Goal: Transaction & Acquisition: Purchase product/service

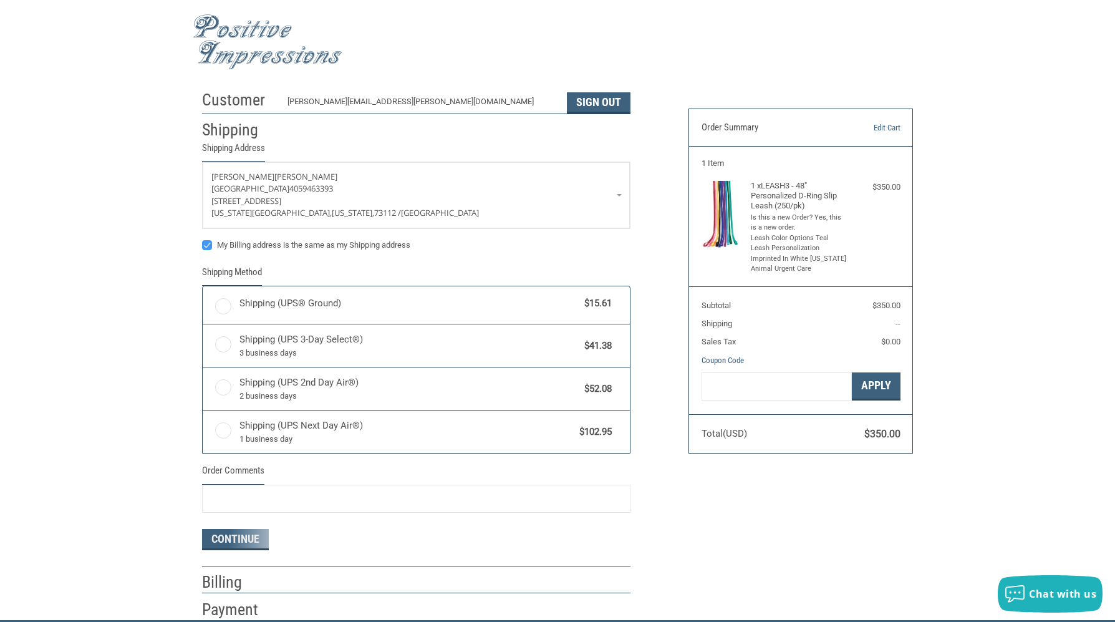
radio input "true"
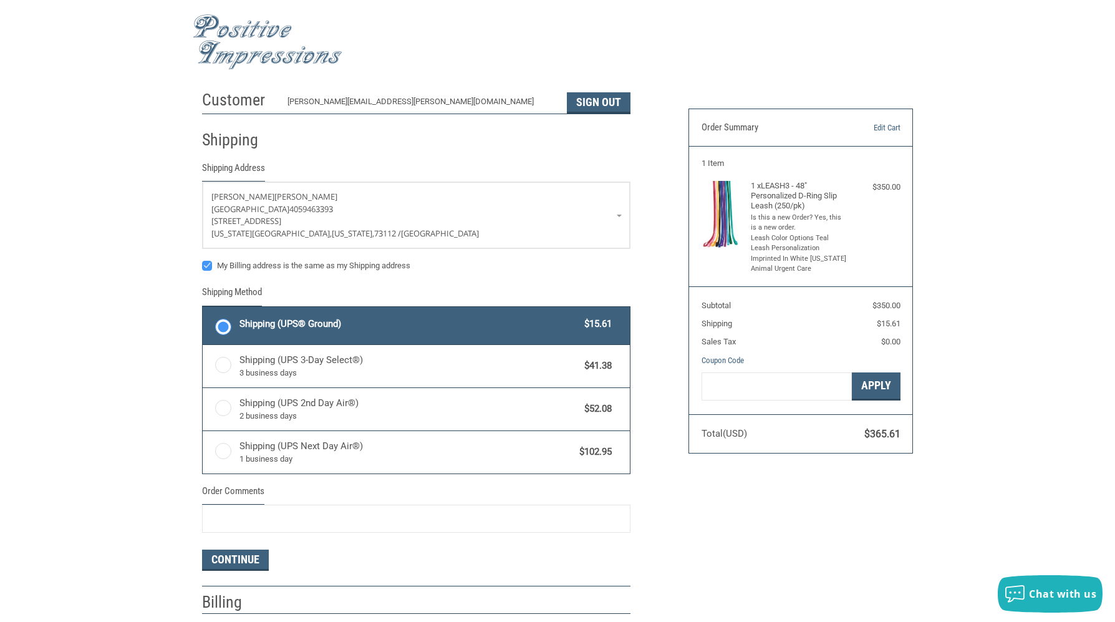
click at [207, 265] on label "My Billing address is the same as my Shipping address" at bounding box center [416, 266] width 429 height 10
click at [203, 260] on input "My Billing address is the same as my Shipping address" at bounding box center [202, 259] width 1 height 1
checkbox input "false"
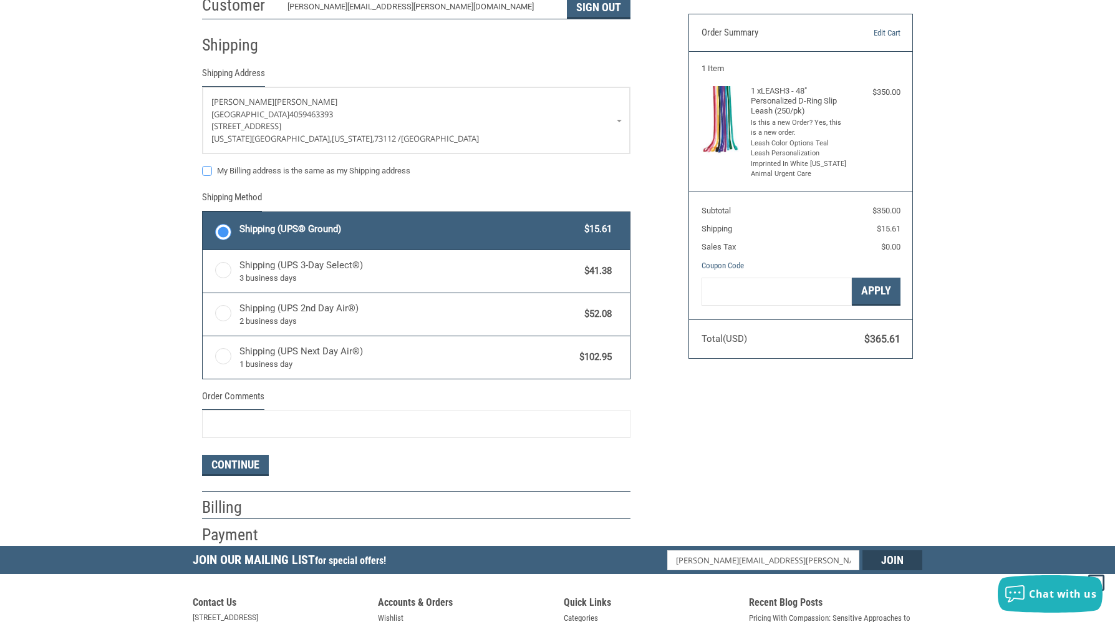
scroll to position [148, 0]
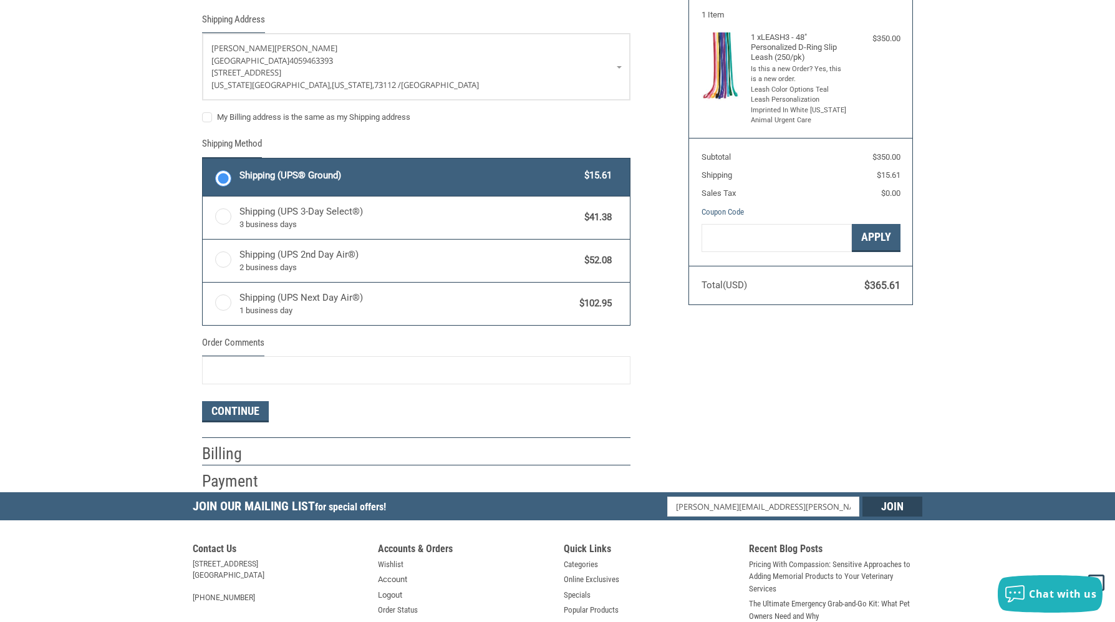
click at [221, 457] on h2 "Billing" at bounding box center [238, 453] width 73 height 21
click at [232, 411] on button "Continue" at bounding box center [235, 411] width 67 height 21
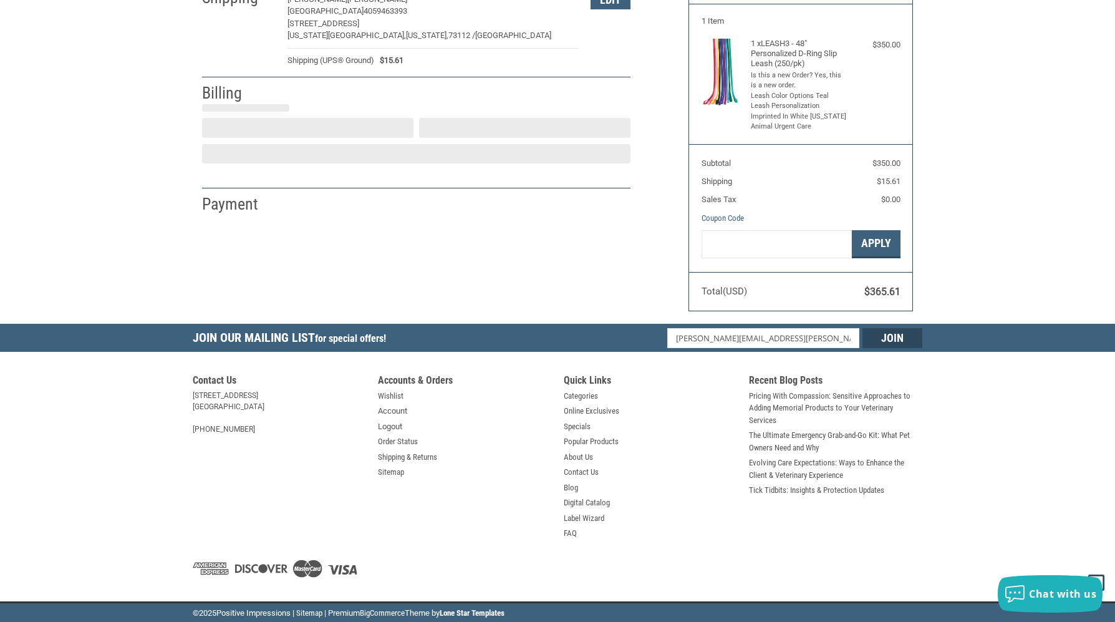
select select "US"
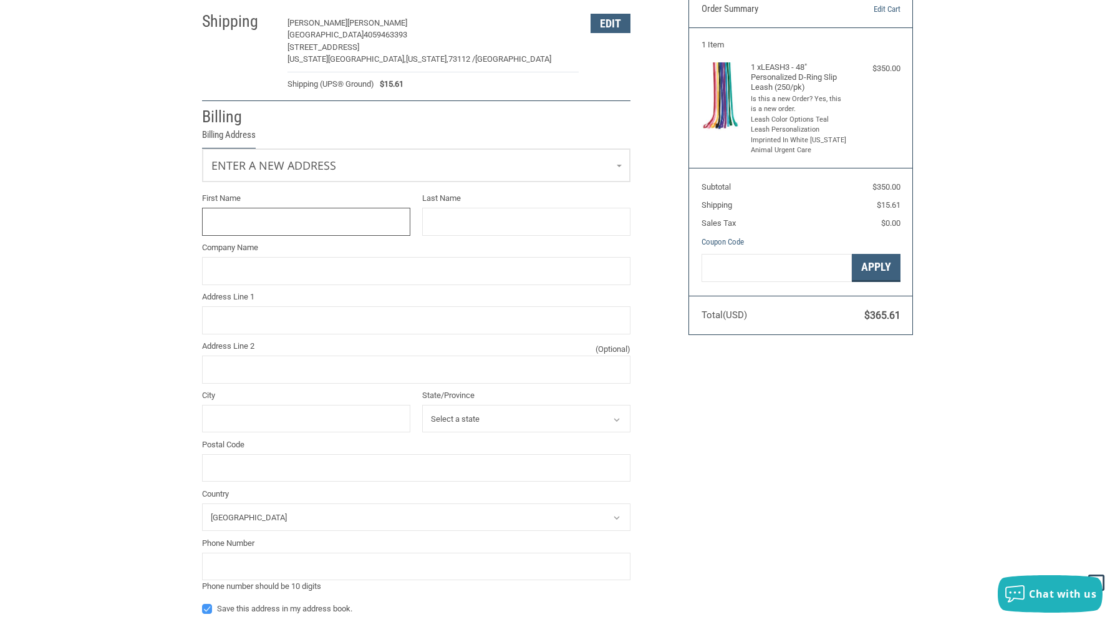
scroll to position [95, 0]
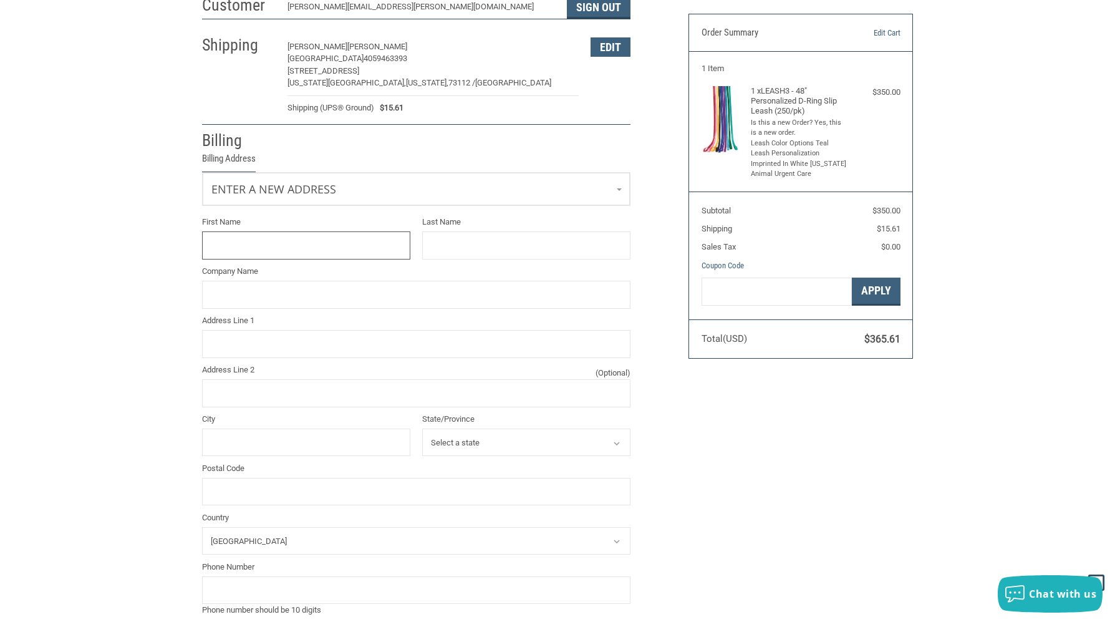
click at [249, 243] on input "First Name" at bounding box center [306, 245] width 208 height 28
type input "P"
type input "[PERSON_NAME]"
type input "[US_STATE] ANIMAL URGENT CARE"
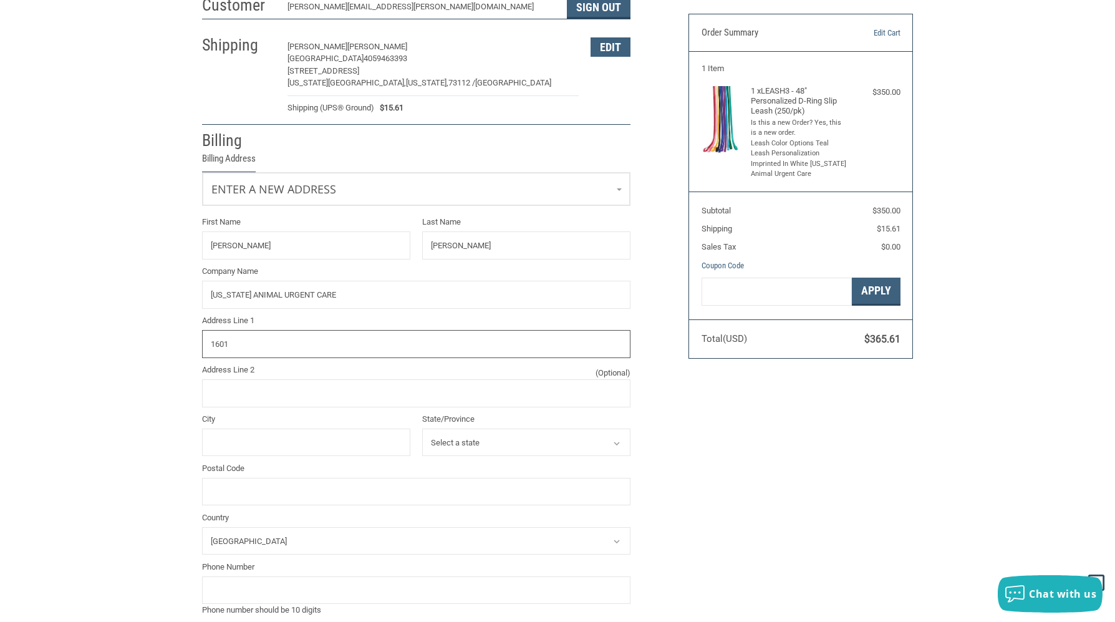
type input "1601 Canary Place"
click at [266, 443] on input "City" at bounding box center [306, 443] width 208 height 28
type input "Edmond"
click at [493, 447] on select "Select a state Alabama Alaska American Samoa Arizona Arkansas Armed Forces Amer…" at bounding box center [526, 443] width 208 height 28
select select "OK"
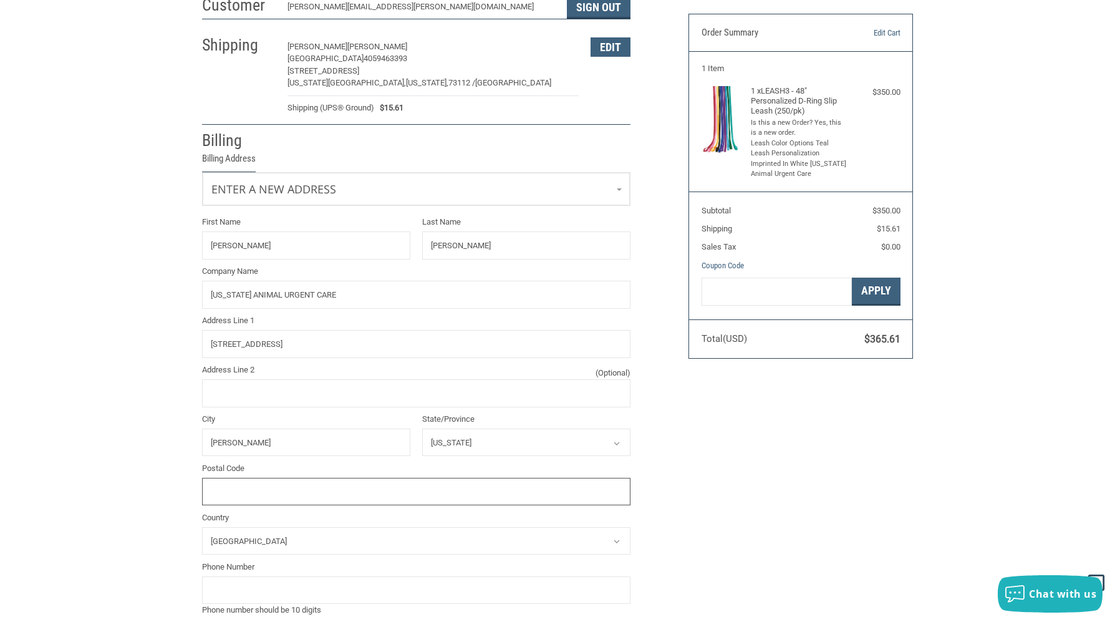
click at [361, 485] on input "Postal Code" at bounding box center [416, 492] width 429 height 28
type input "73034"
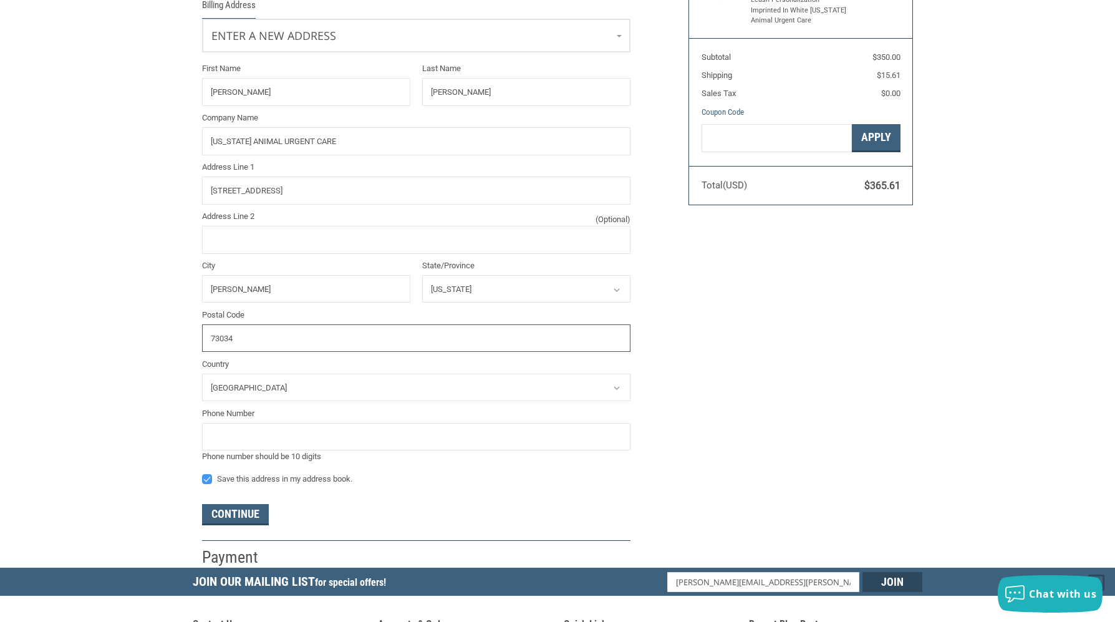
scroll to position [248, 0]
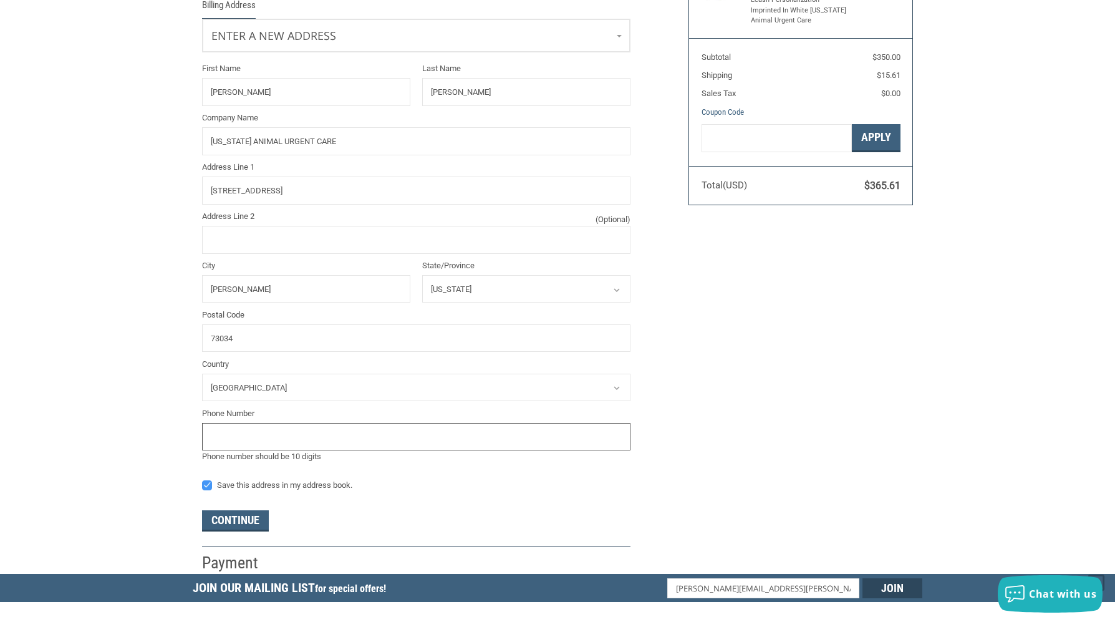
click at [259, 440] on input "tel" at bounding box center [416, 437] width 429 height 28
type input "7855562291"
drag, startPoint x: 248, startPoint y: 526, endPoint x: 193, endPoint y: 496, distance: 62.0
click at [185, 510] on div "Customer andrea.stevens@portlandvetokc.com Sign Out Shipping Andrea Stevens Por…" at bounding box center [557, 205] width 1115 height 738
click at [205, 483] on label "Save this address in my address book." at bounding box center [416, 485] width 429 height 10
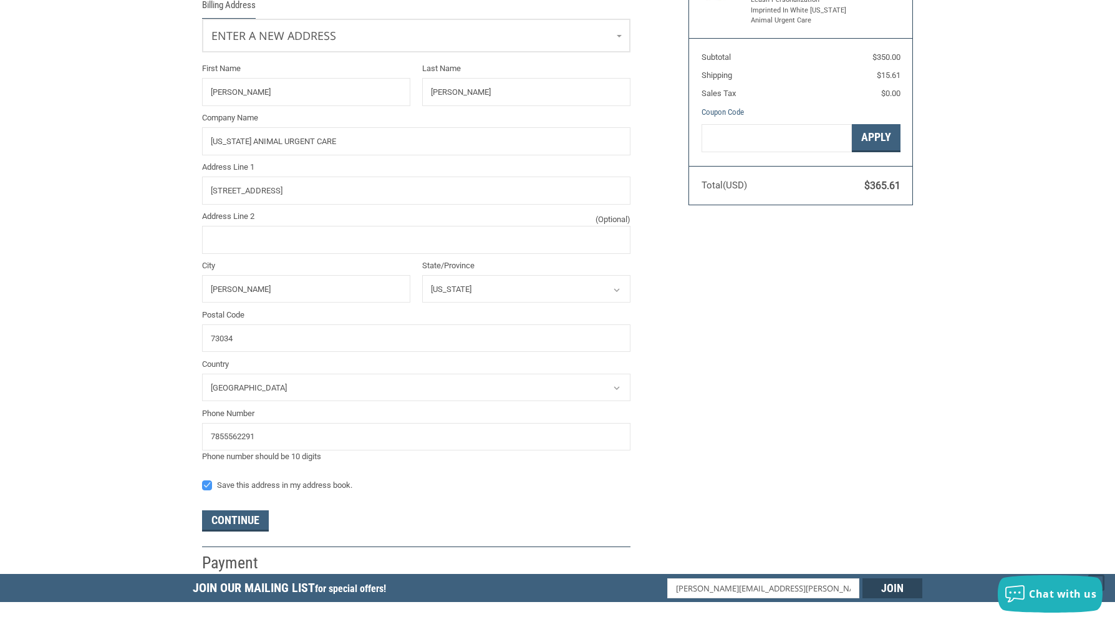
click at [203, 480] on input "Save this address in my address book." at bounding box center [202, 479] width 1 height 1
checkbox input "false"
click at [219, 524] on button "Continue" at bounding box center [235, 520] width 67 height 21
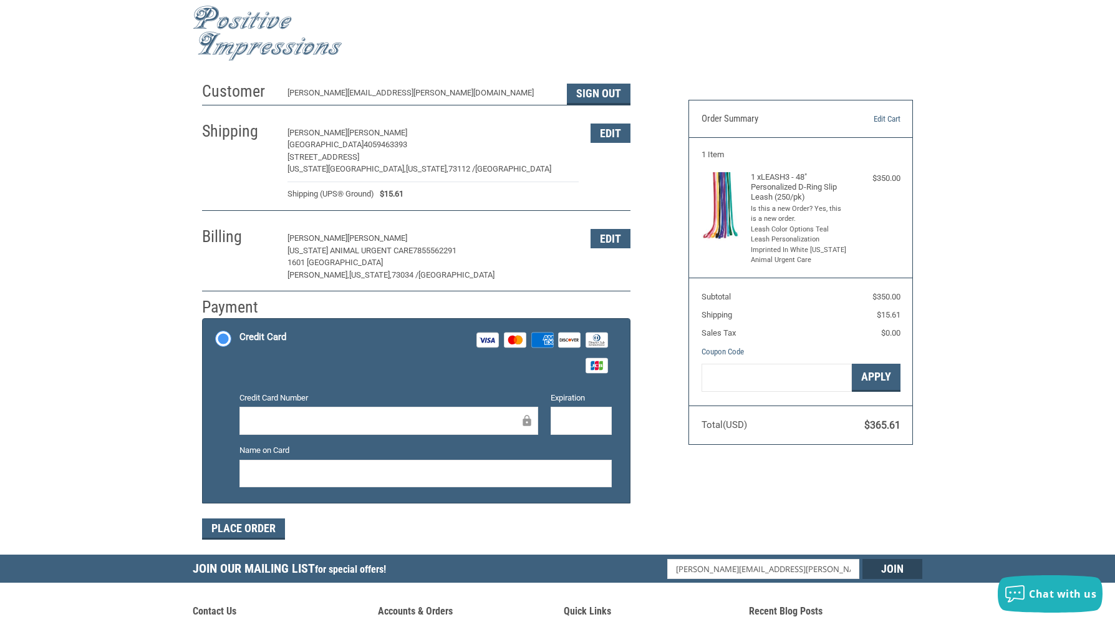
scroll to position [10, 0]
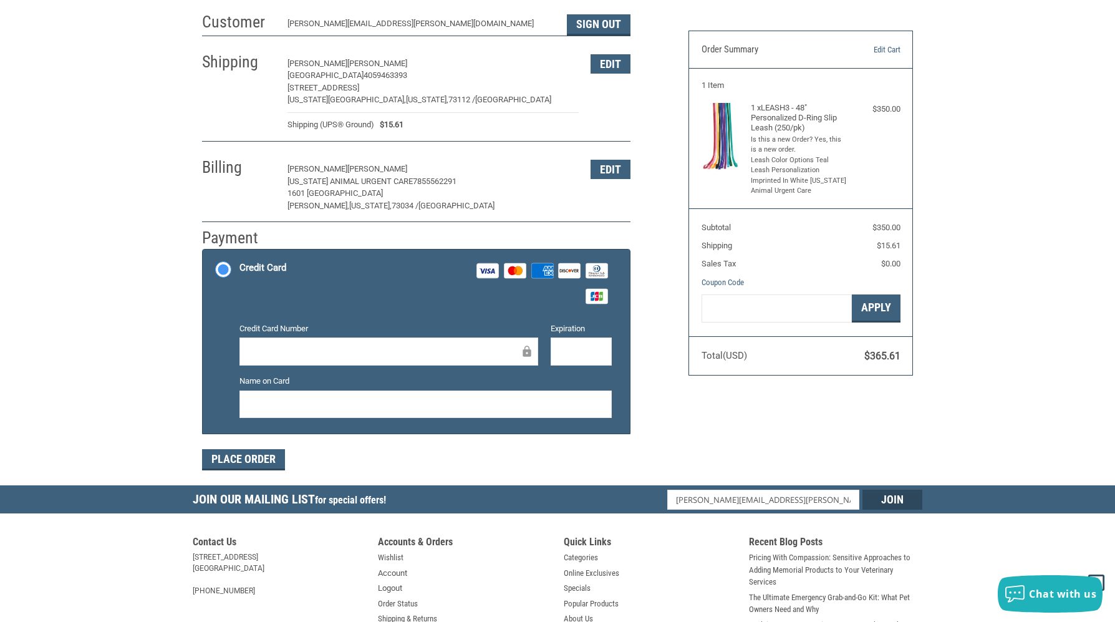
scroll to position [77, 0]
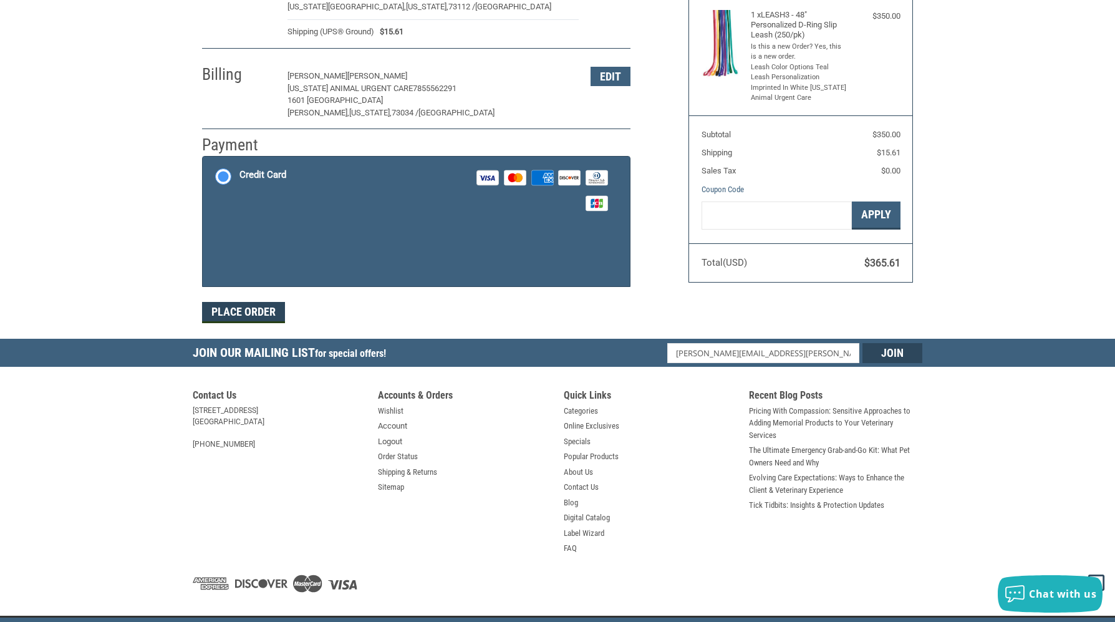
scroll to position [176, 0]
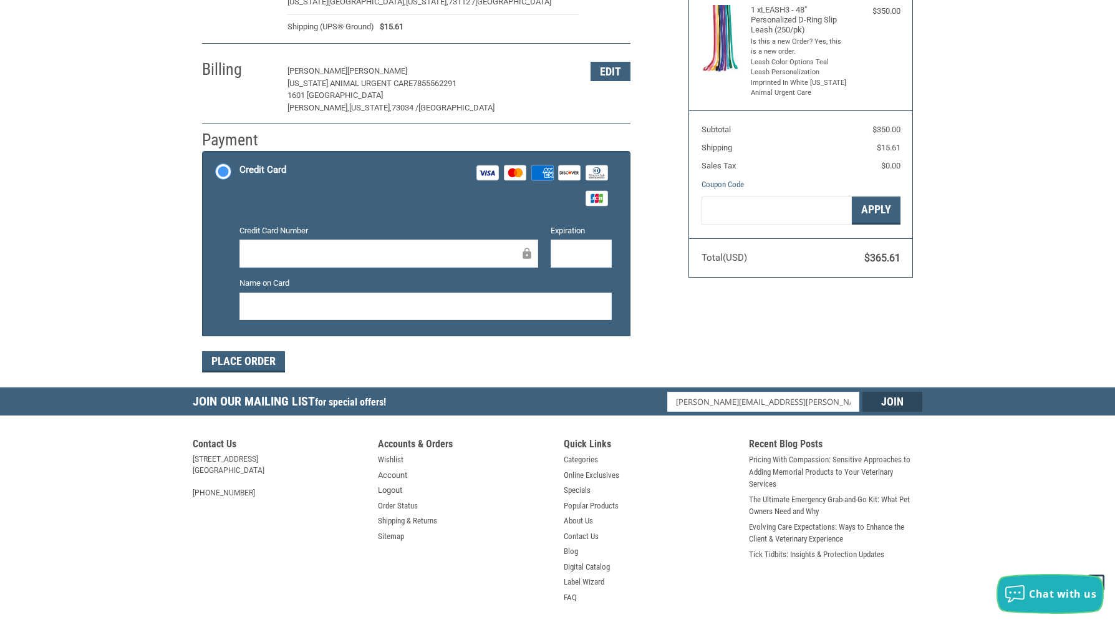
click at [1040, 596] on span "Chat with us" at bounding box center [1062, 594] width 67 height 14
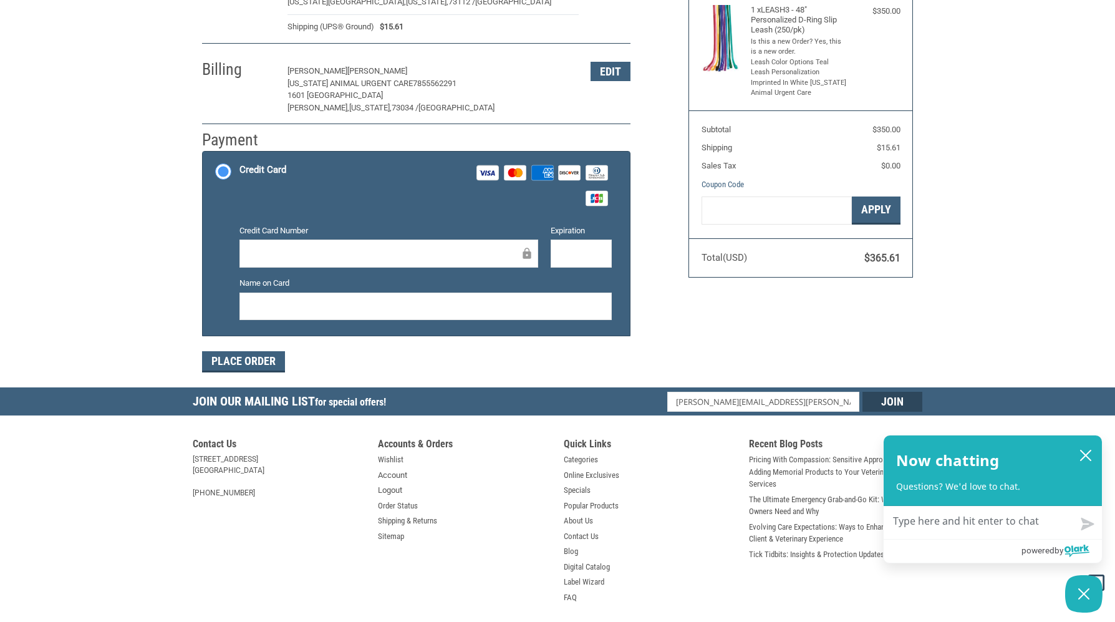
click at [1020, 518] on textarea "Chat with us" at bounding box center [993, 522] width 218 height 32
type textarea "z"
type textarea "zf"
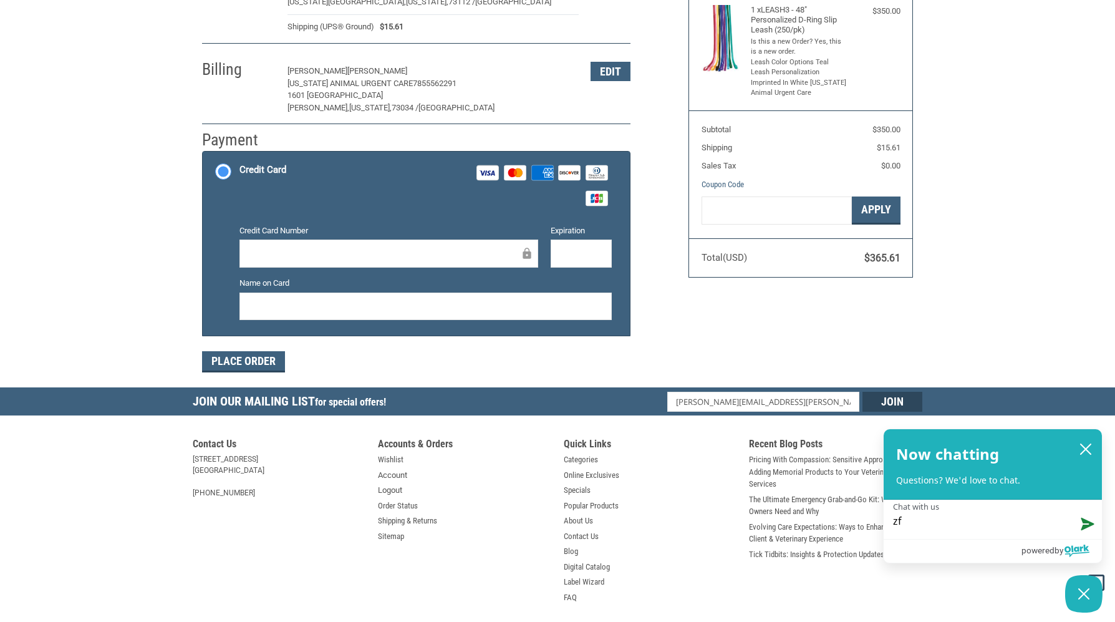
type textarea "zfp"
type textarea "zfp e"
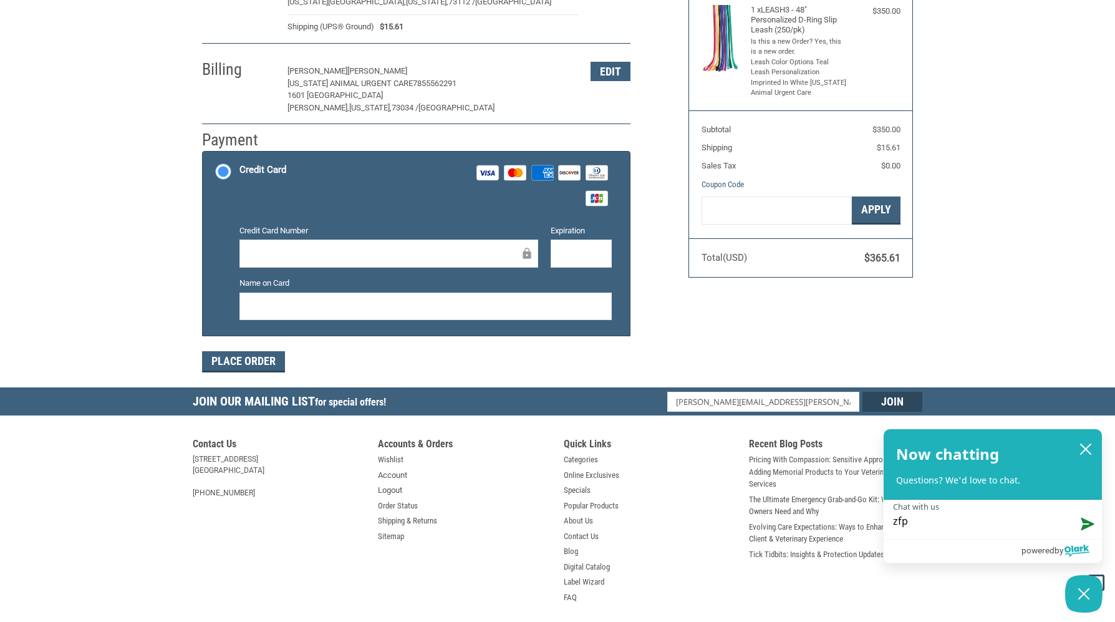
type textarea "zfp e"
type textarea "zfp er"
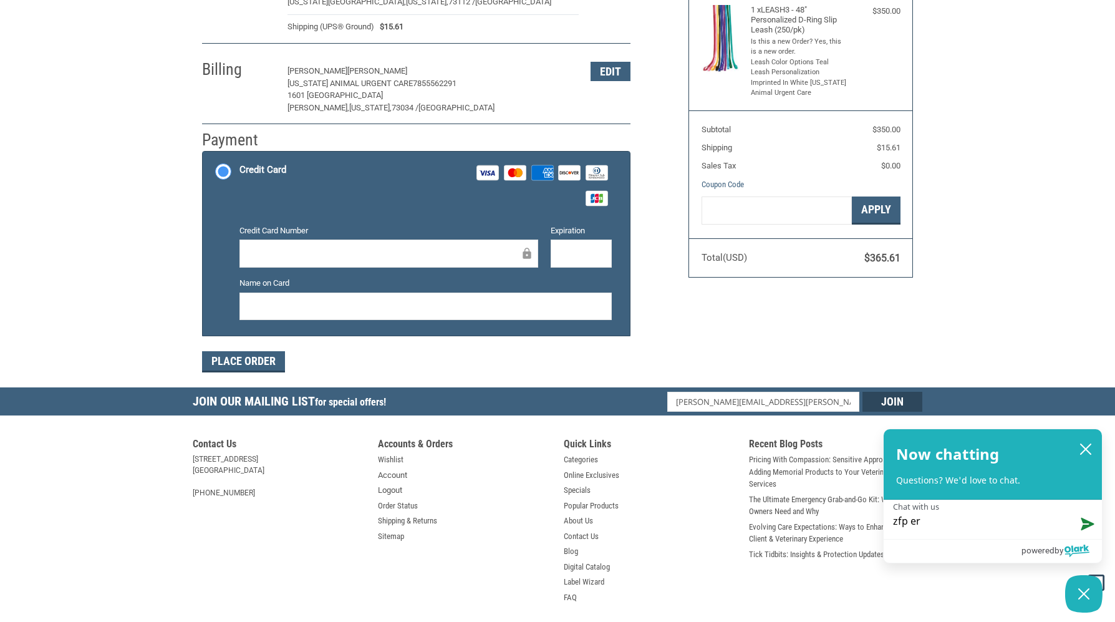
type textarea "zfp er"
type textarea "zfp e"
type textarea "zfp"
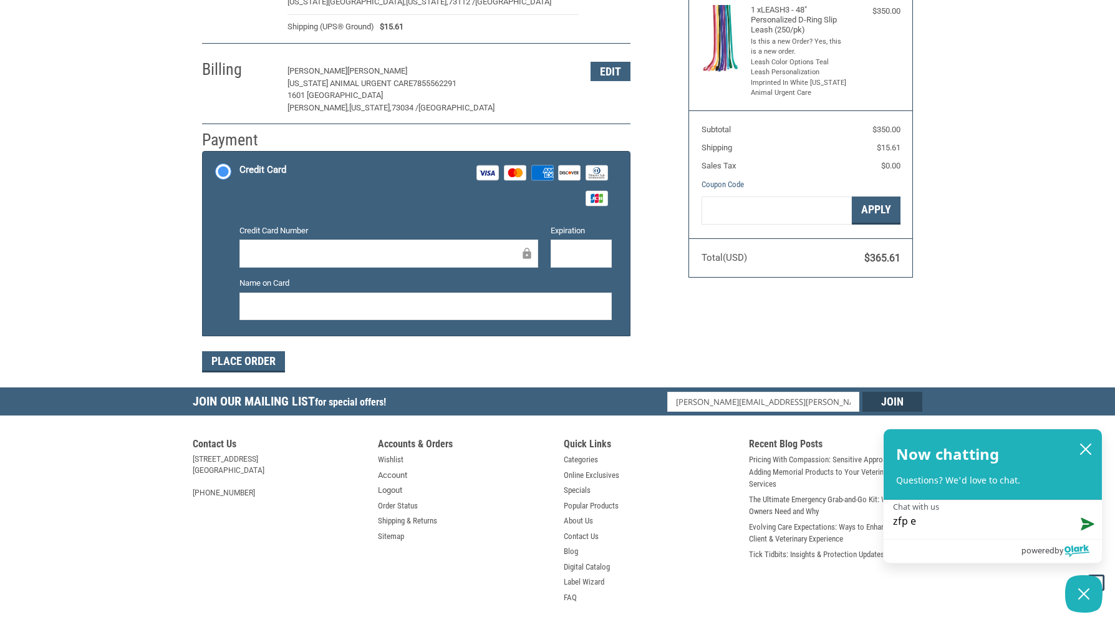
type textarea "zfp"
type textarea "zf"
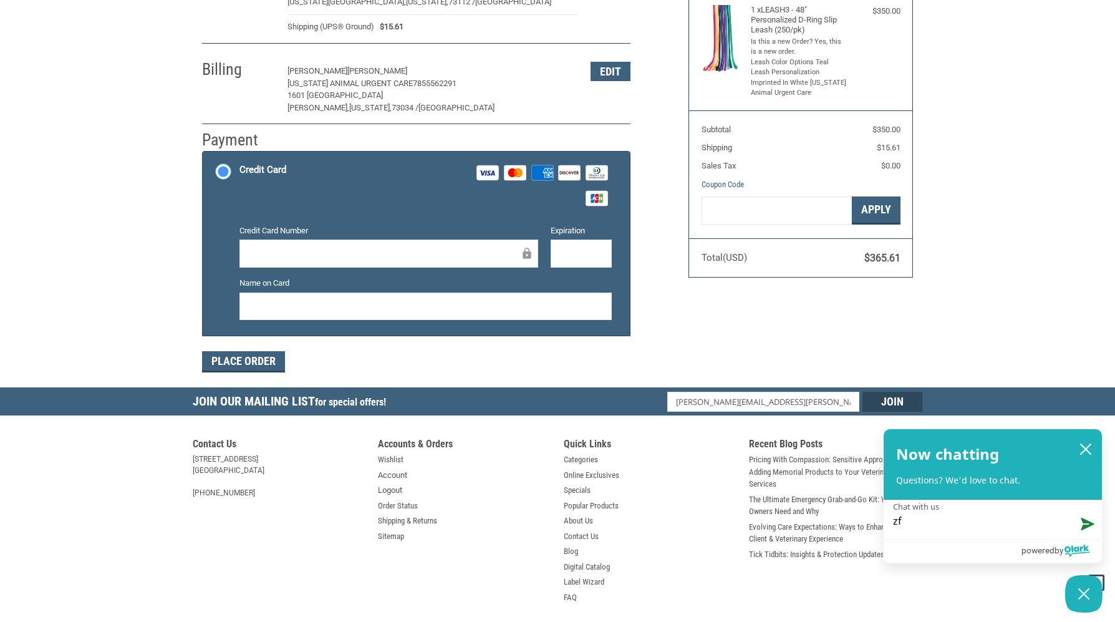
type textarea "z"
type textarea "D"
type textarea "Do"
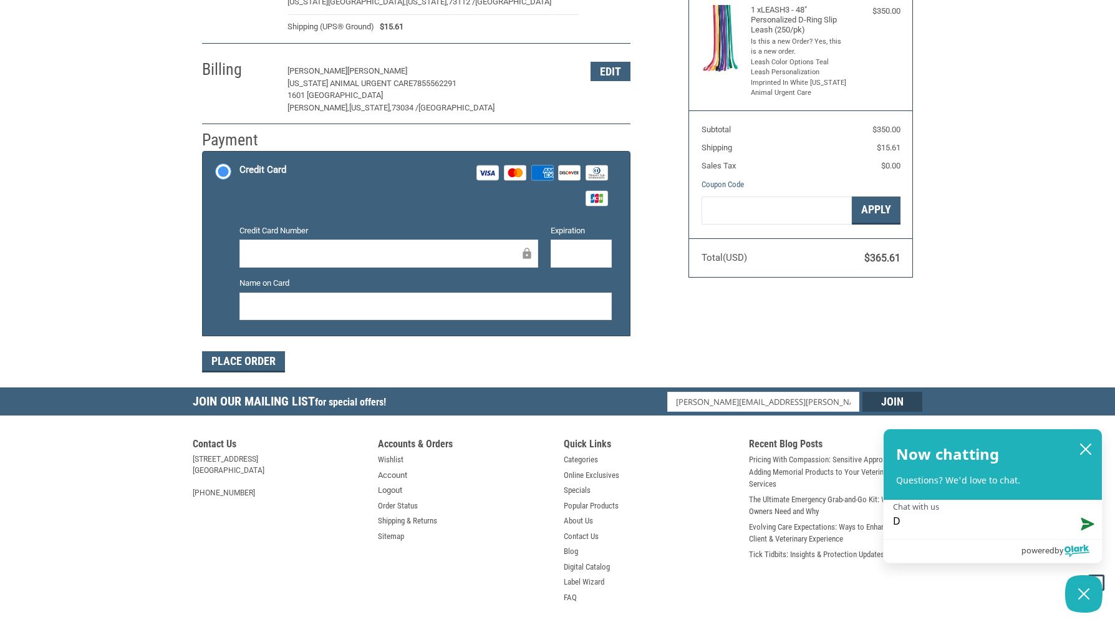
type textarea "Do"
type textarea "Do w"
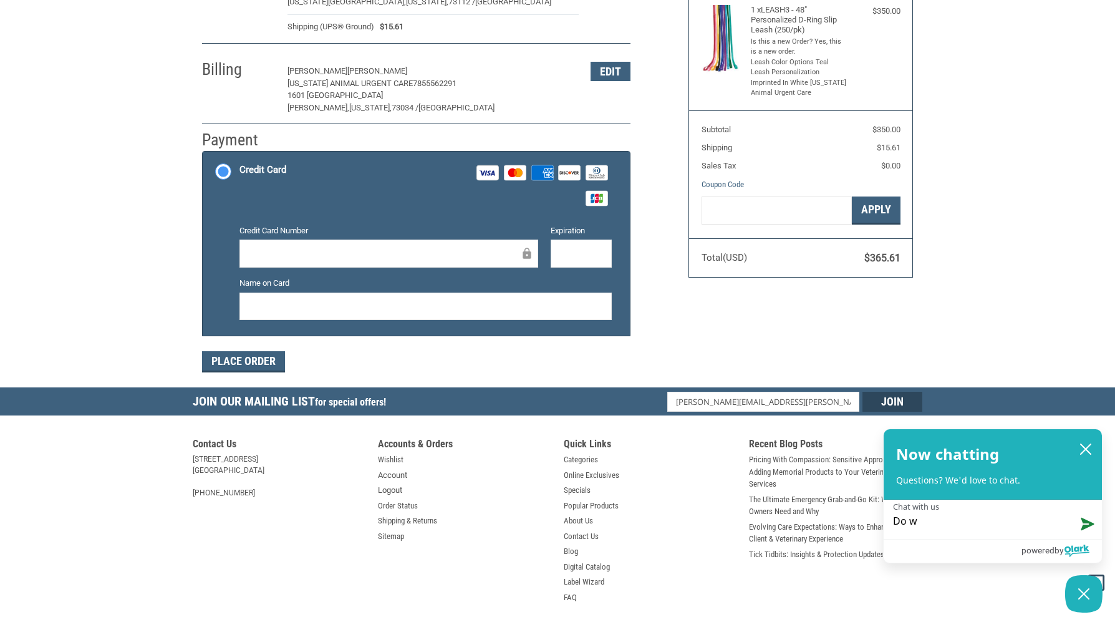
type textarea "Do we"
type textarea "Do we g"
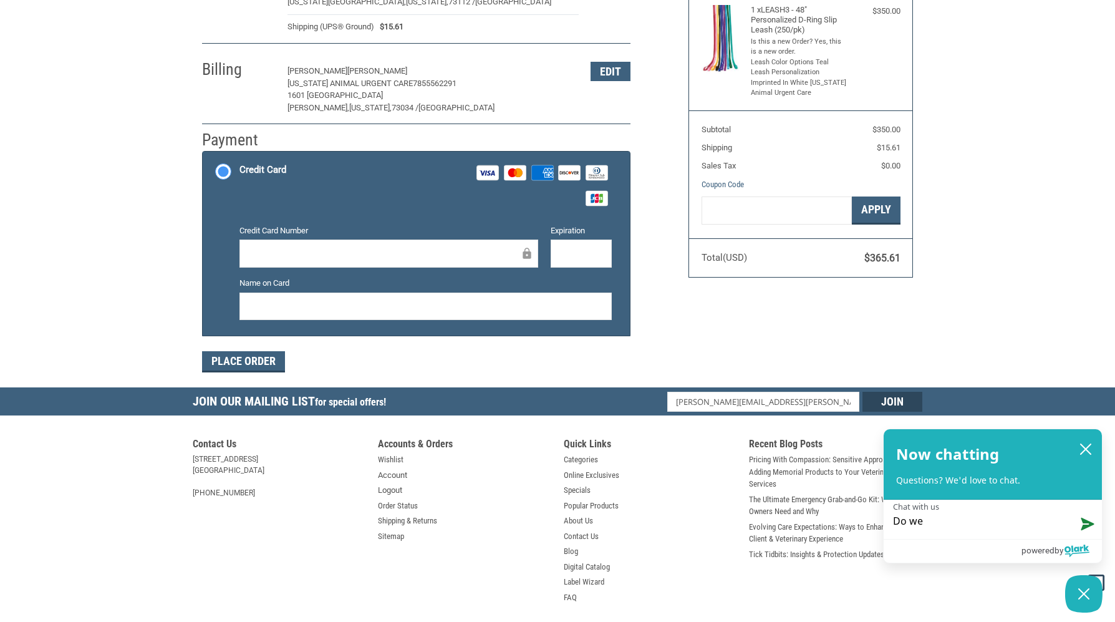
type textarea "Do we g"
type textarea "Do we ge"
type textarea "Do we get"
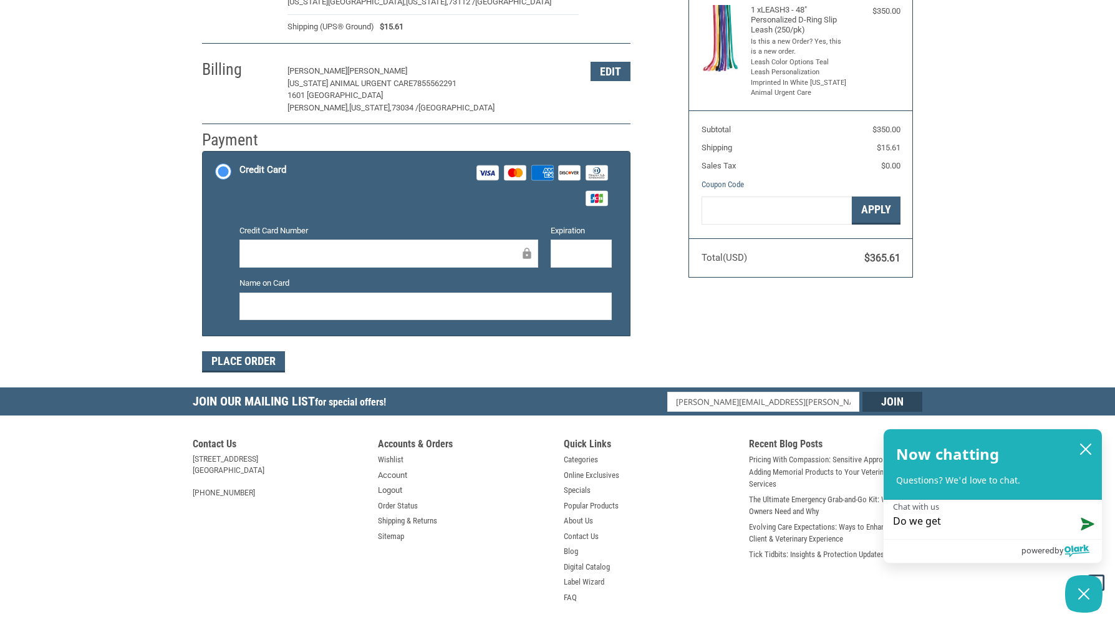
type textarea "Do we get"
type textarea "Do we get a"
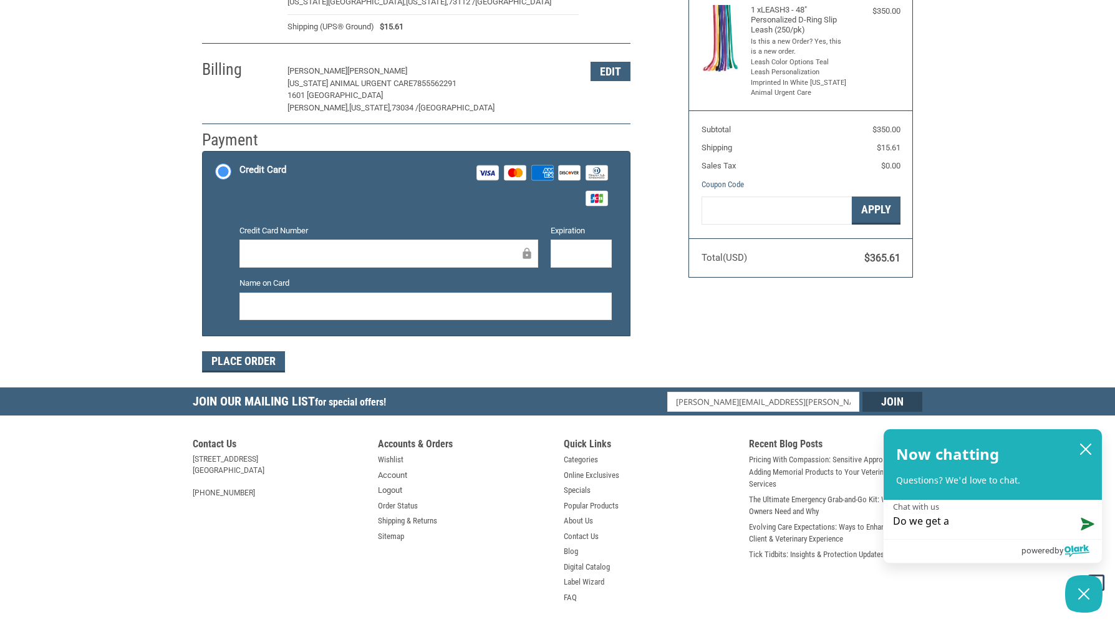
type textarea "Do we get a"
type textarea "Do we get a p"
type textarea "Do we get a pr"
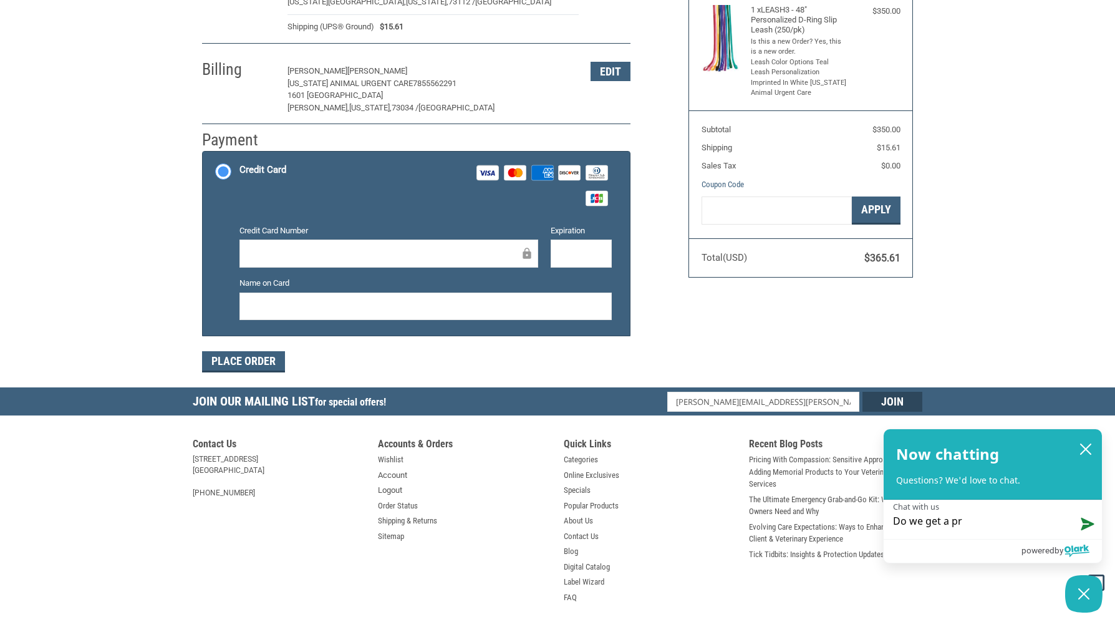
type textarea "Do we get a pro"
type textarea "Do we get a proo"
type textarea "Do we get a proof"
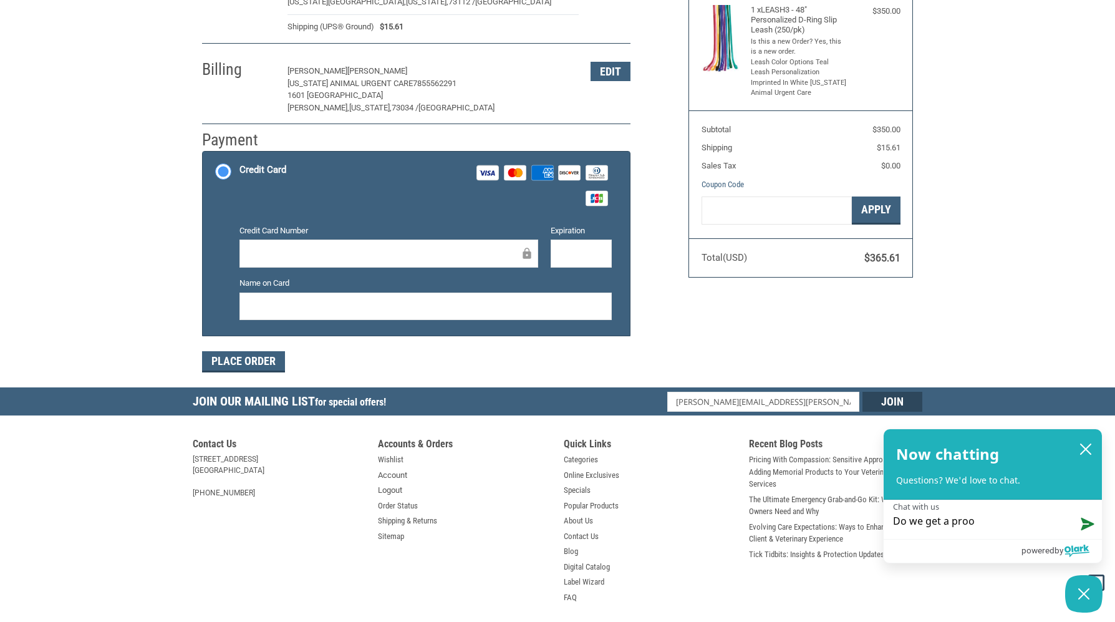
type textarea "Do we get a proof"
type textarea "Do we get a proof o"
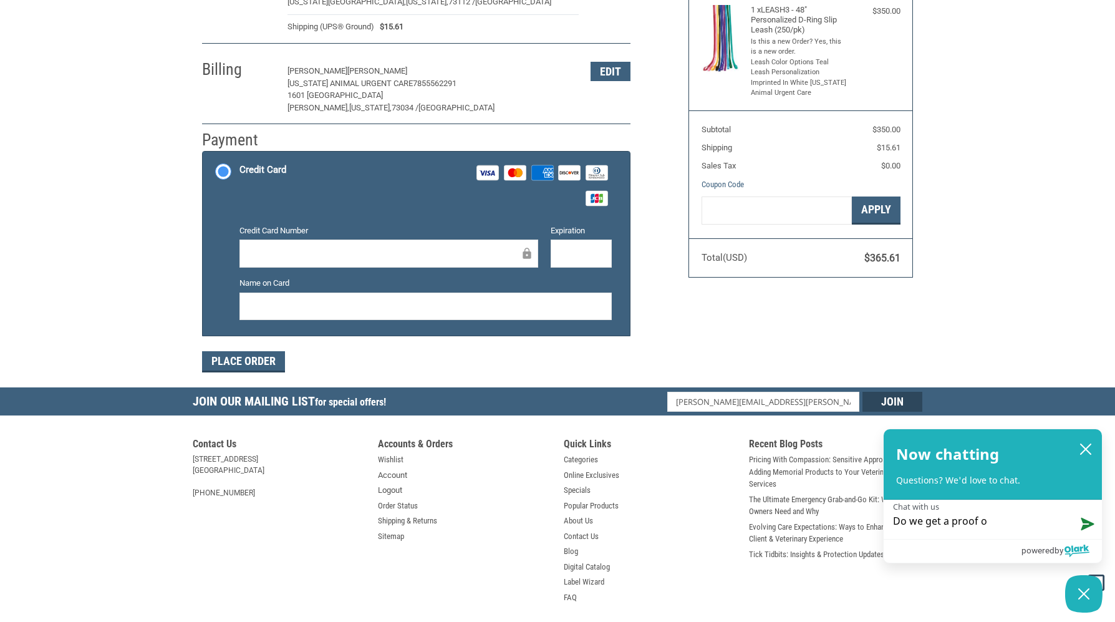
type textarea "Do we get a proof of"
type textarea "Do we get a proof of t"
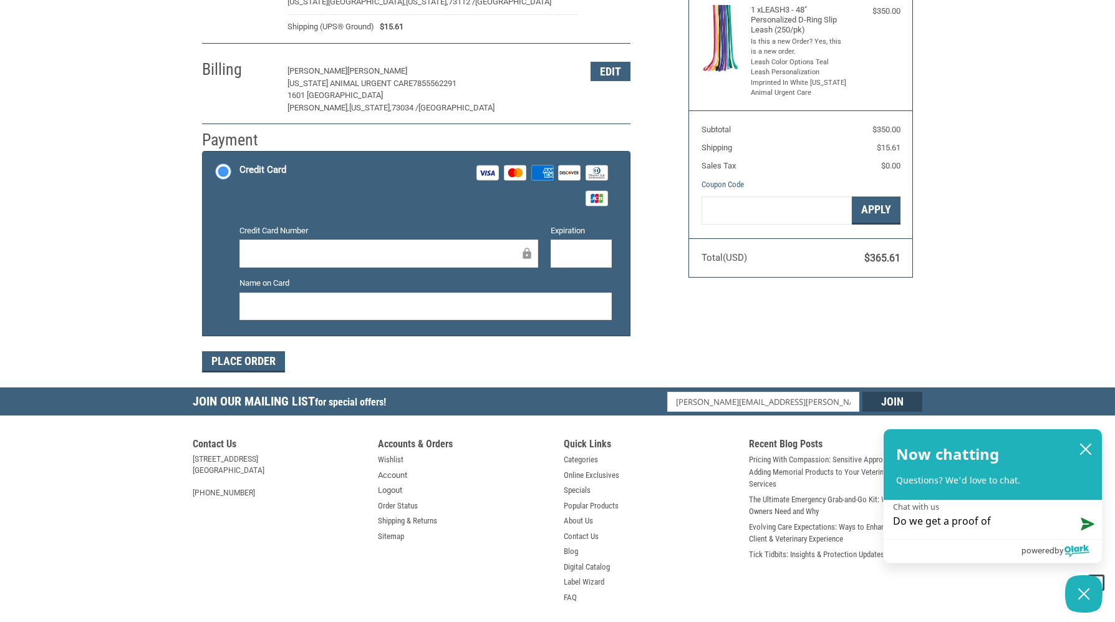
type textarea "Do we get a proof of t"
type textarea "Do we get a proof of th"
type textarea "Do we get a proof of the"
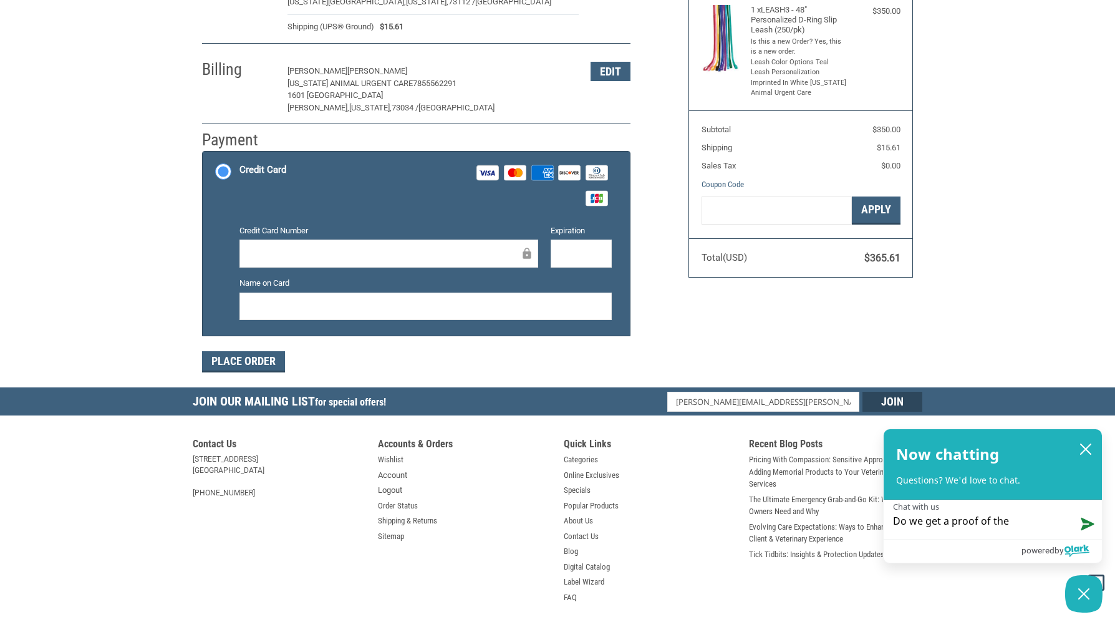
type textarea "Do we get a proof of the"
type textarea "Do we get a proof of the p"
type textarea "Do we get a proof of the"
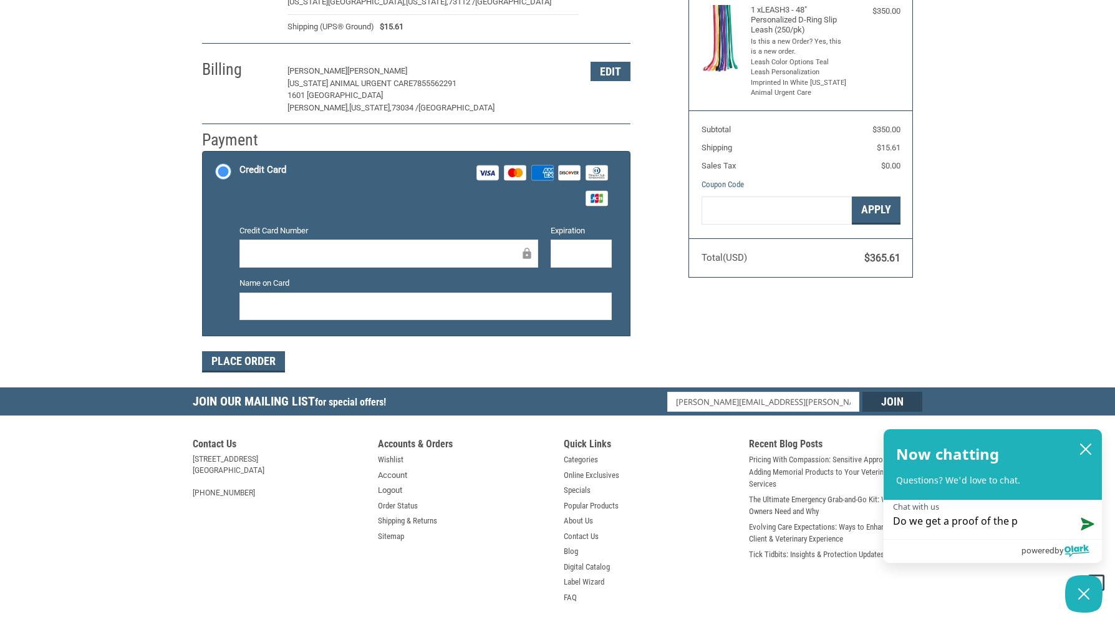
type textarea "Do we get a proof of the"
type textarea "Do we get a proof of th"
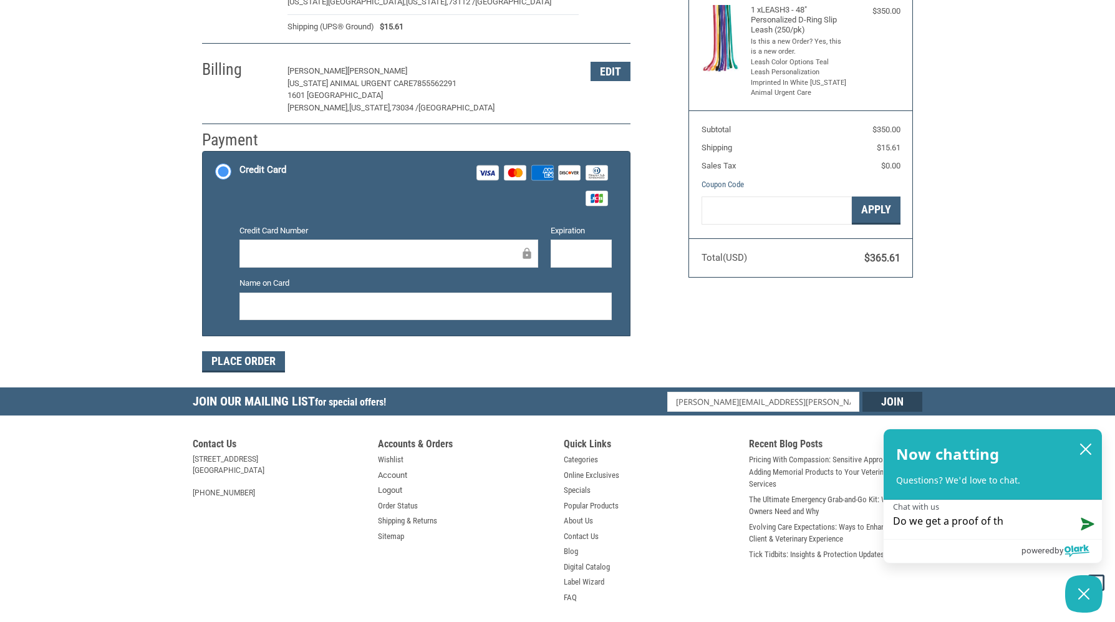
type textarea "Do we get a proof of t"
type textarea "Do we get a proof of"
type textarea "Do we get a proof of p"
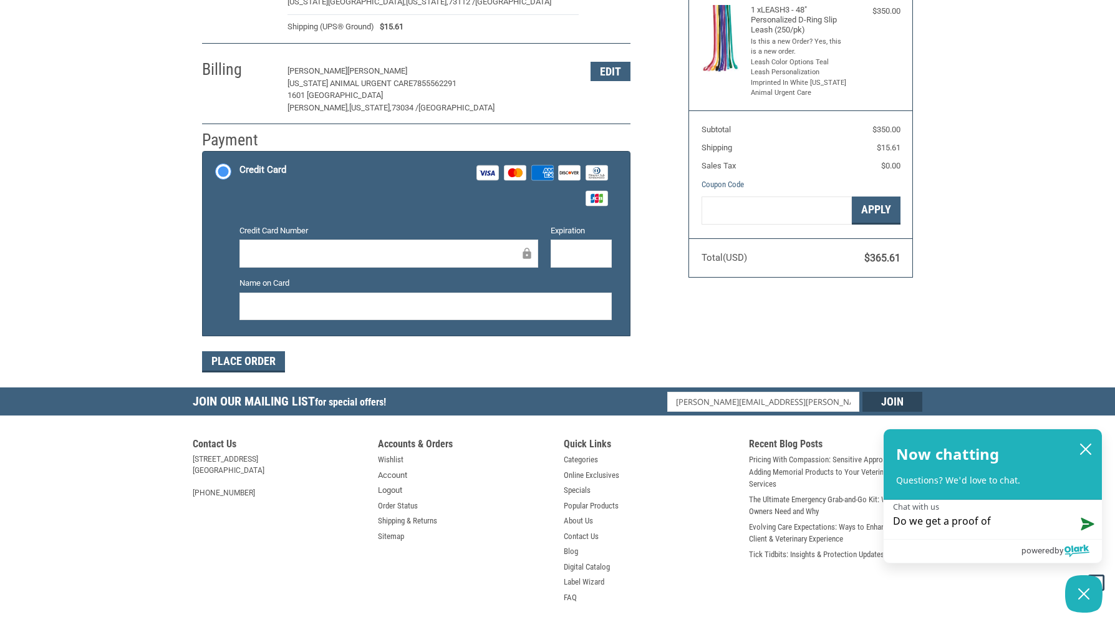
type textarea "Do we get a proof of p"
type textarea "Do we get a proof of pe"
type textarea "Do we get a proof of per"
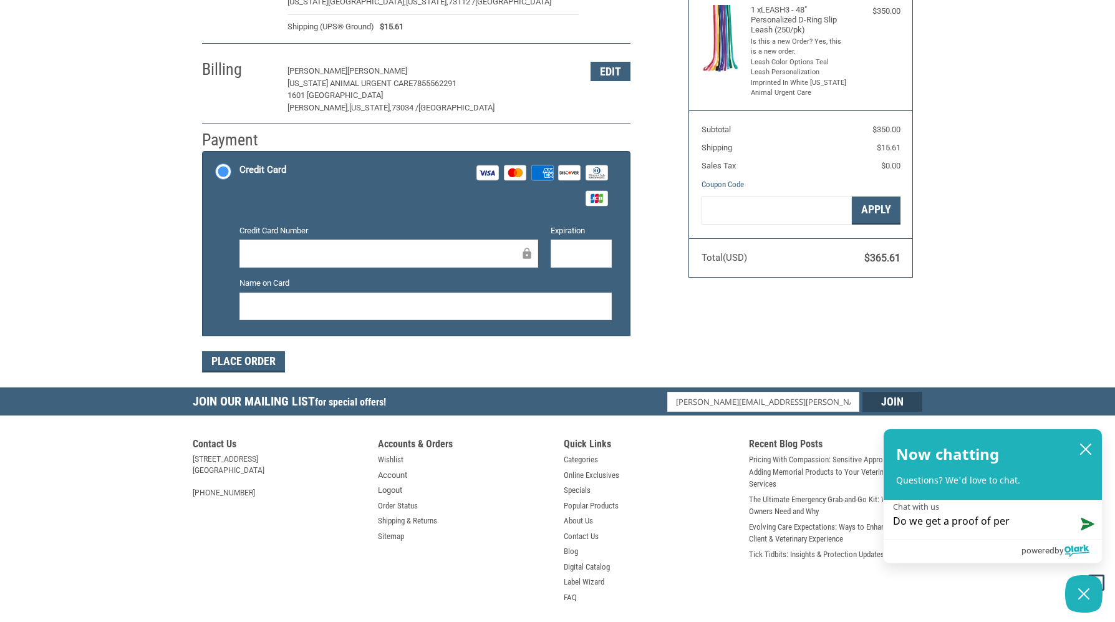
type textarea "Do we get a proof of pero"
type textarea "Do we get a proof of [PERSON_NAME]"
type textarea "Do we get a proof of pero"
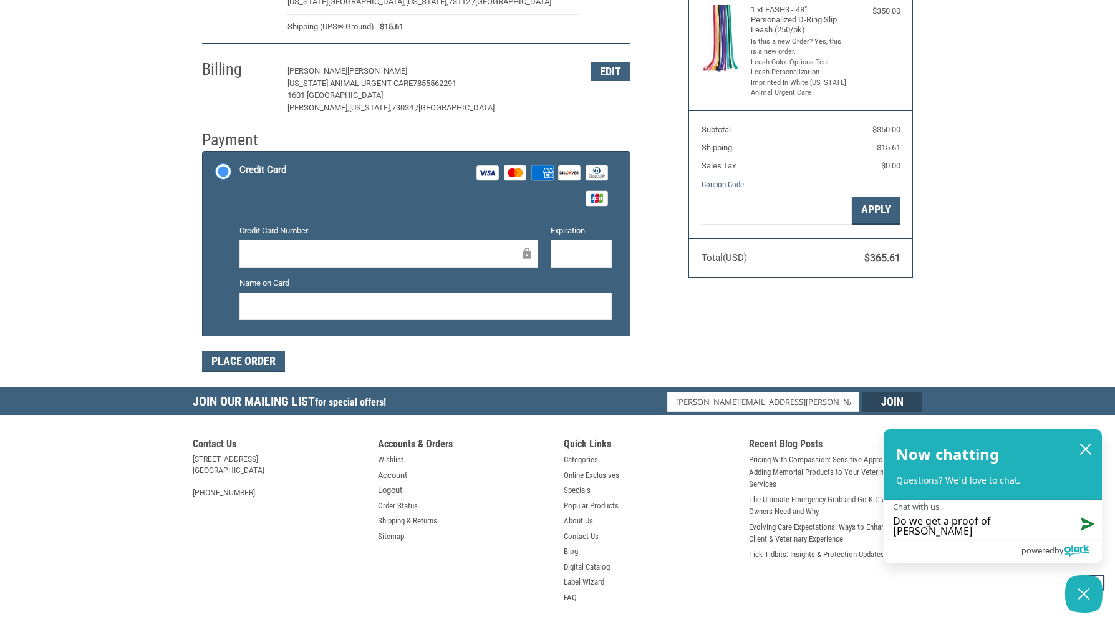
type textarea "Do we get a proof of pero"
type textarea "Do we get a proof of per"
type textarea "Do we get a proof of pers"
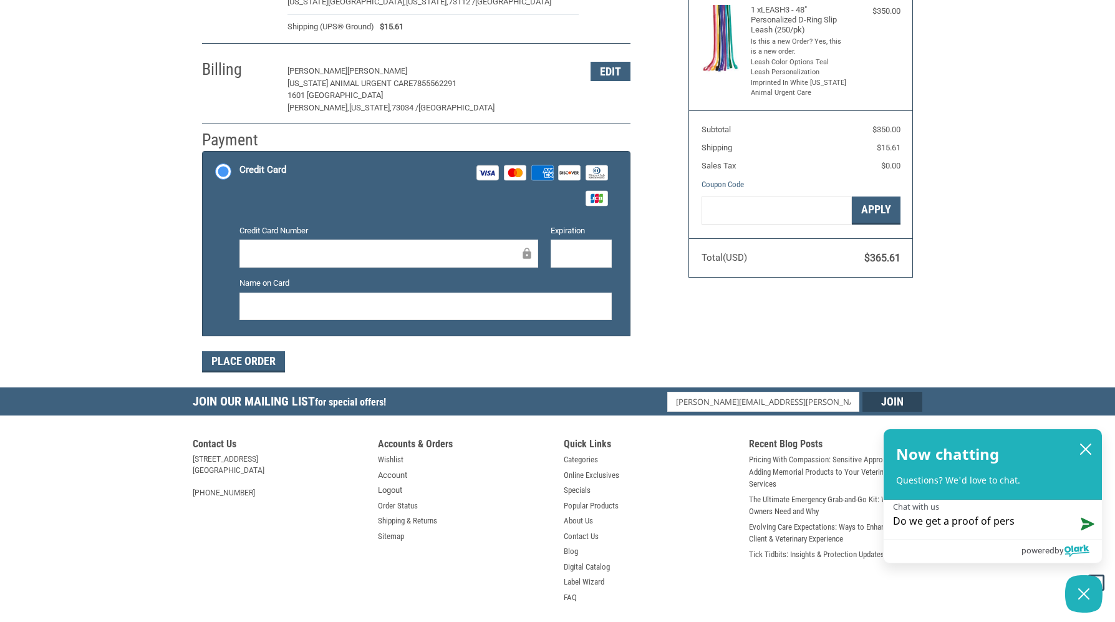
type textarea "Do we get a proof of perso"
type textarea "Do we get a proof of person"
type textarea "Do we get a proof of persona"
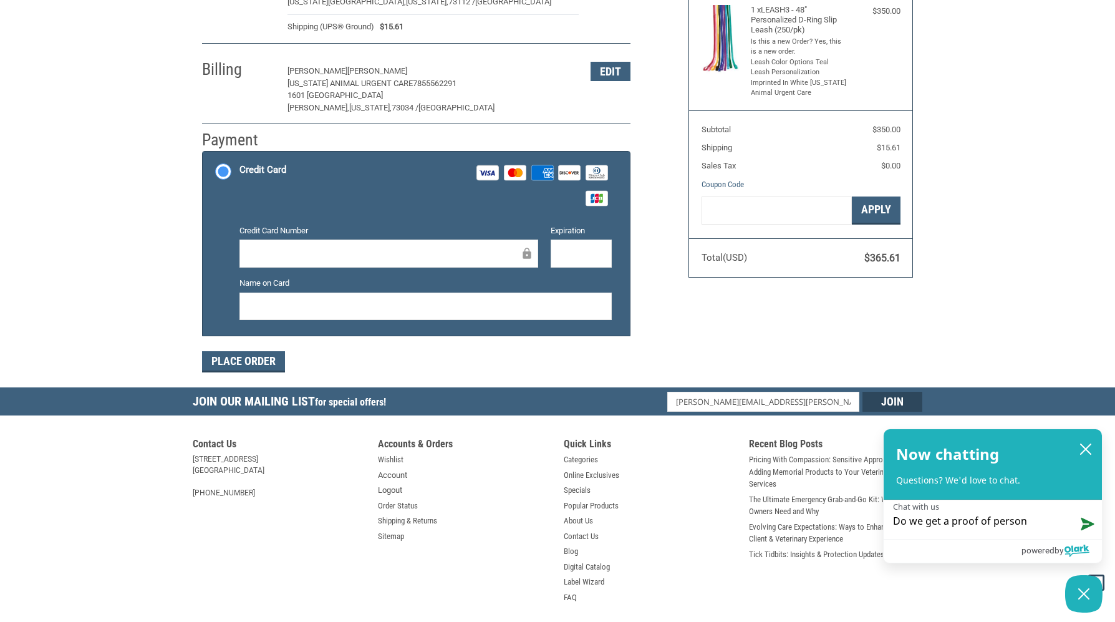
type textarea "Do we get a proof of persona"
type textarea "Do we get a proof of personal"
type textarea "Do we get a proof of personali"
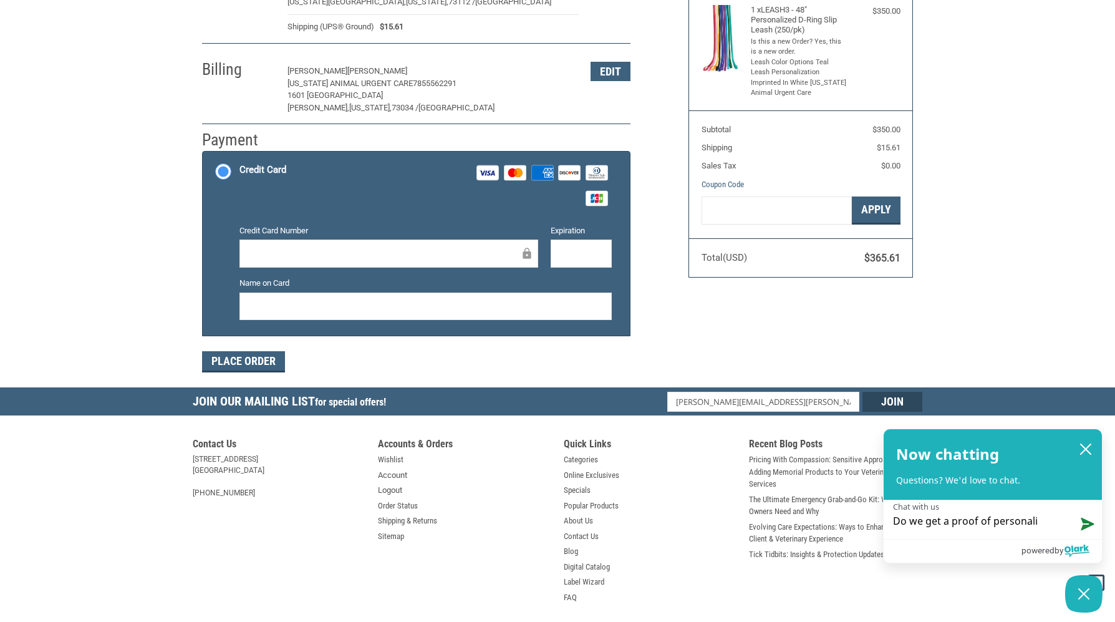
type textarea "Do we get a proof of personaliz"
type textarea "Do we get a proof of personalize"
type textarea "Do we get a proof of personalized"
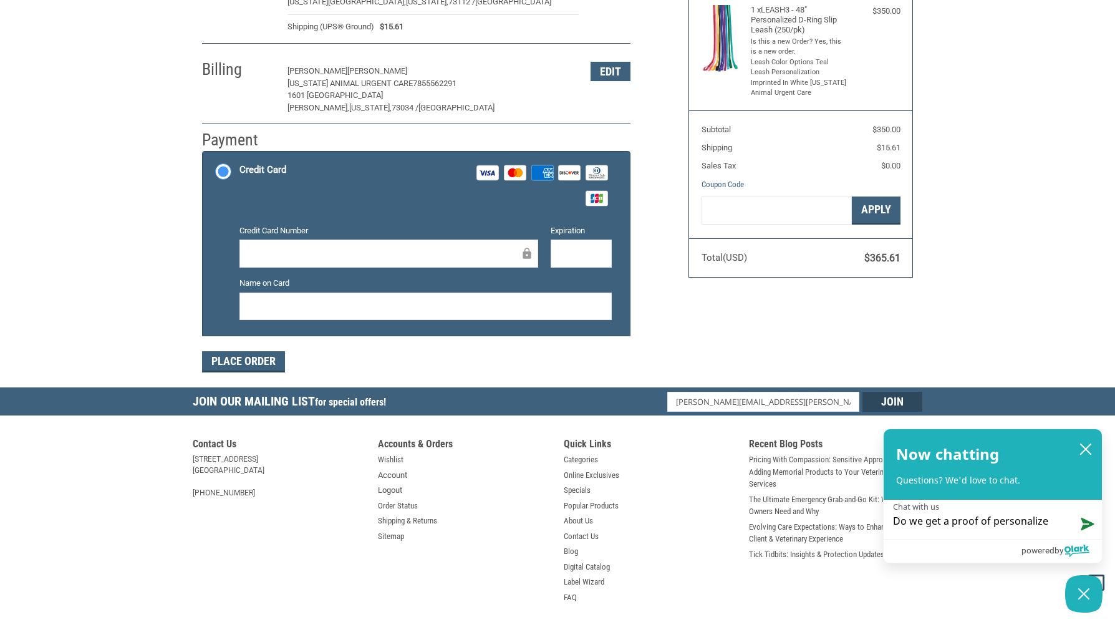
type textarea "Do we get a proof of personalized"
type textarea "Do we get a proof of personalized p"
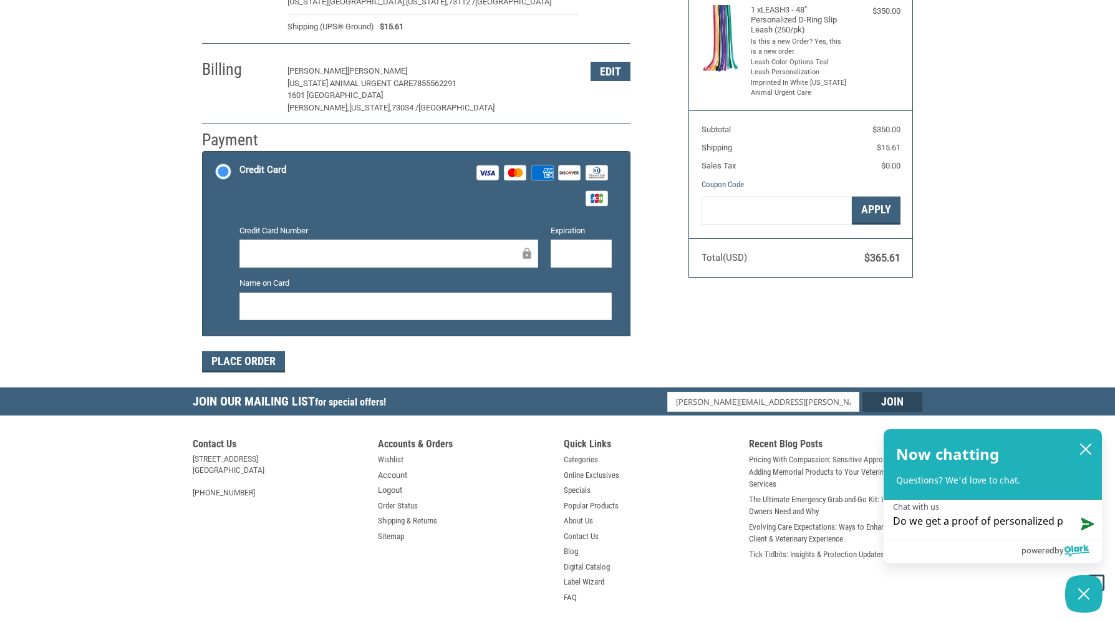
type textarea "Do we get a proof of personalized pr"
type textarea "Do we get a proof of personalized pro"
type textarea "Do we get a proof of personalized prod"
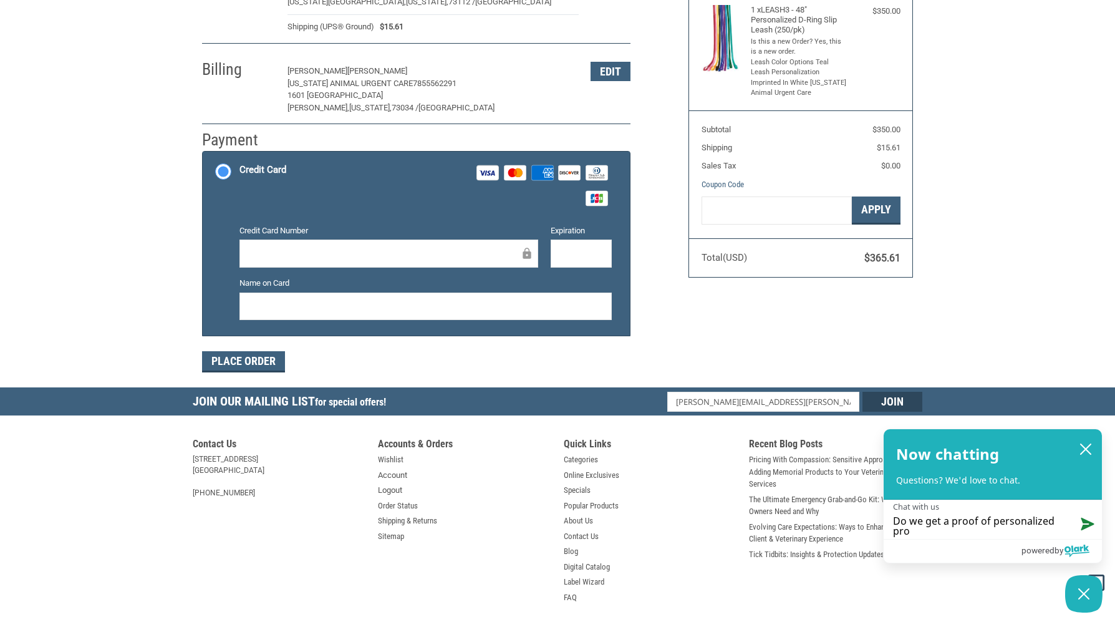
type textarea "Do we get a proof of personalized prod"
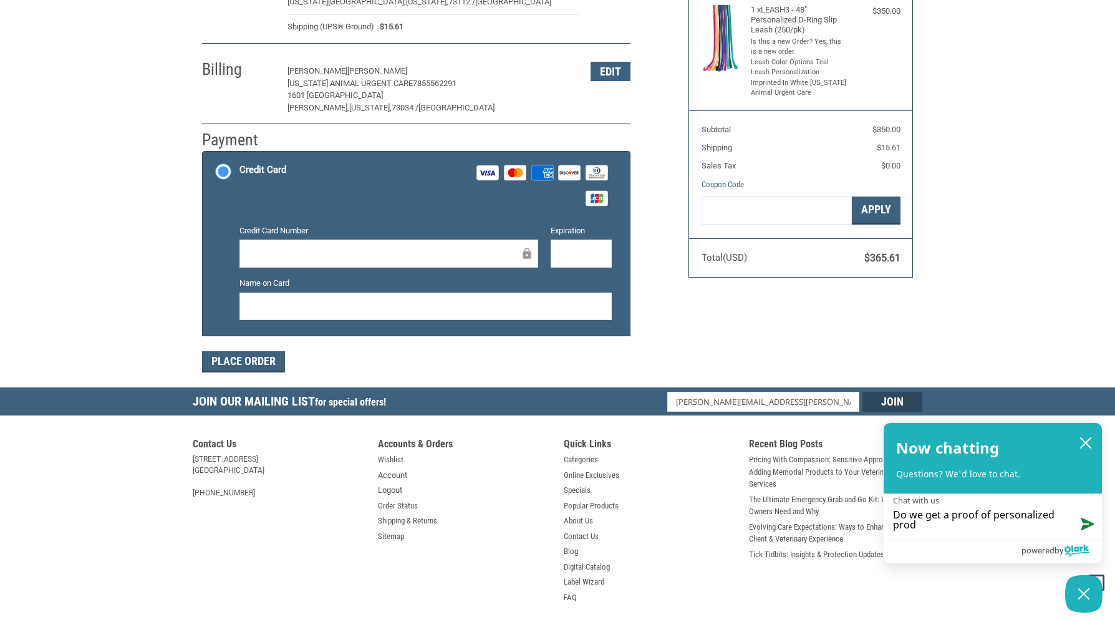
type textarea "Do we get a proof of personalized produ"
type textarea "Do we get a proof of personalized produc"
type textarea "Do we get a proof of personalized product"
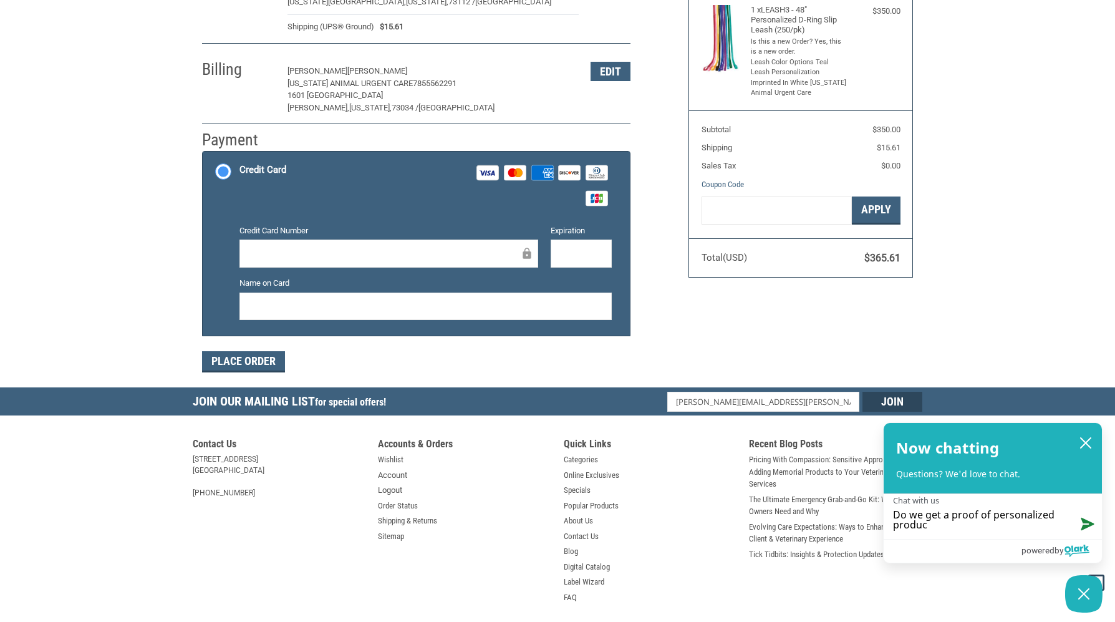
type textarea "Do we get a proof of personalized product"
type textarea "Do we get a proof of personalized products"
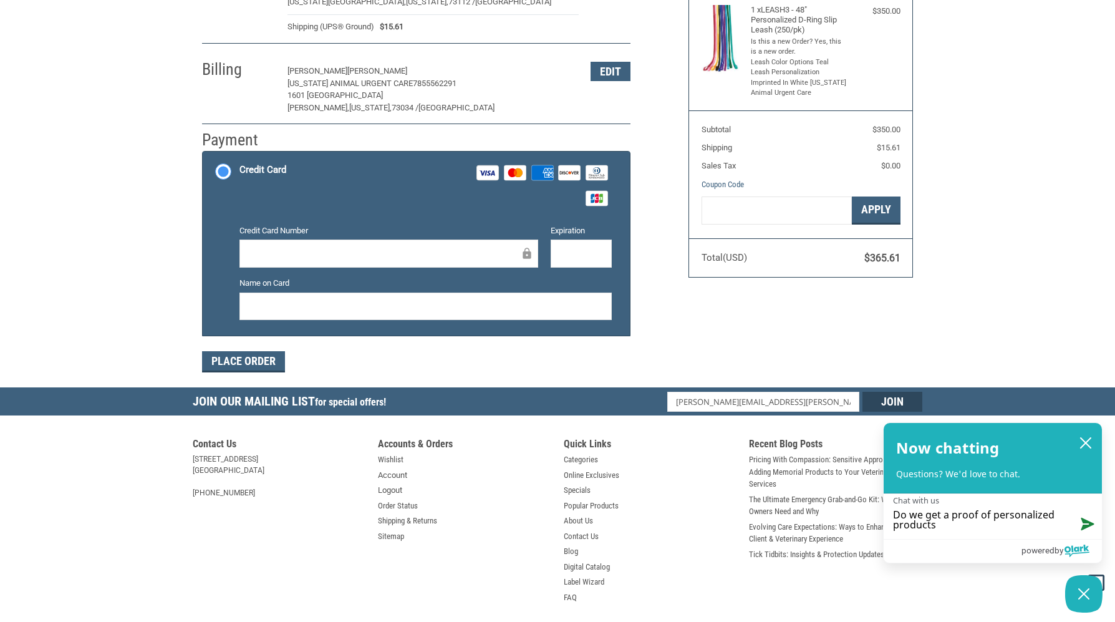
type textarea "Do we get a proof of personalized products b"
type textarea "Do we get a proof of personalized products be"
type textarea "Do we get a proof of personalized products bef"
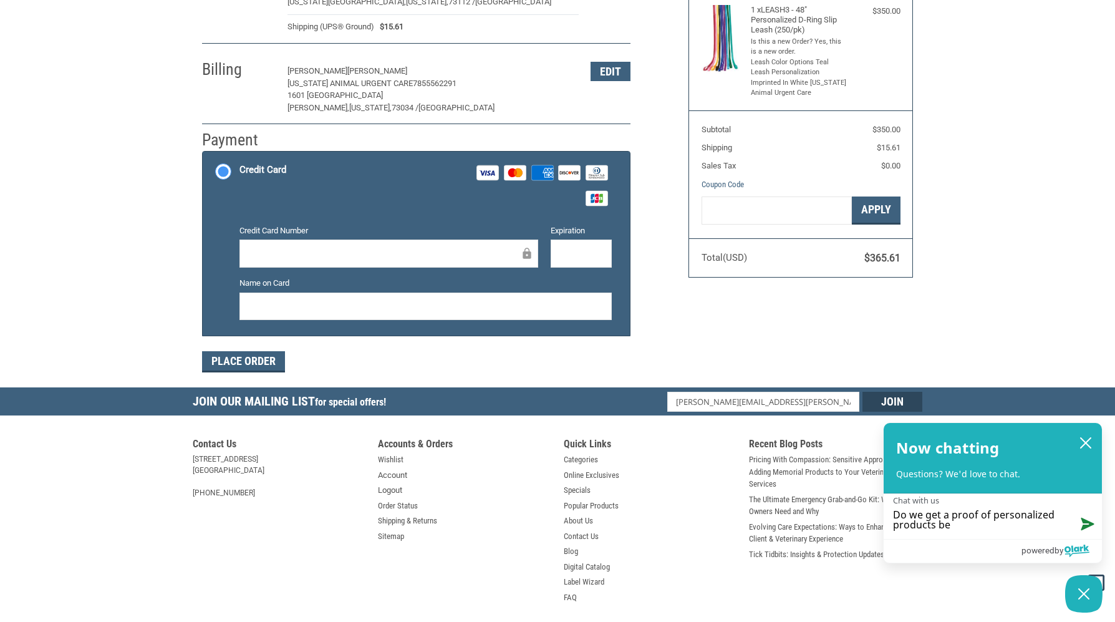
type textarea "Do we get a proof of personalized products bef"
type textarea "Do we get a proof of personalized products befo"
type textarea "Do we get a proof of personalized products befor"
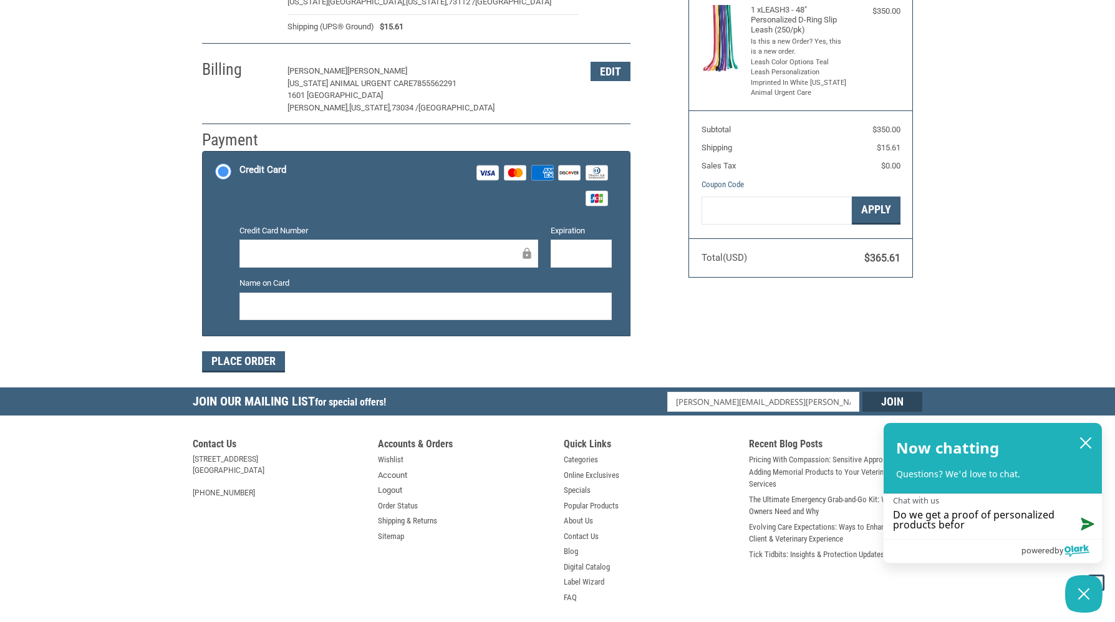
type textarea "Do we get a proof of personalized products before"
type textarea "Do we get a proof of personalized products before t"
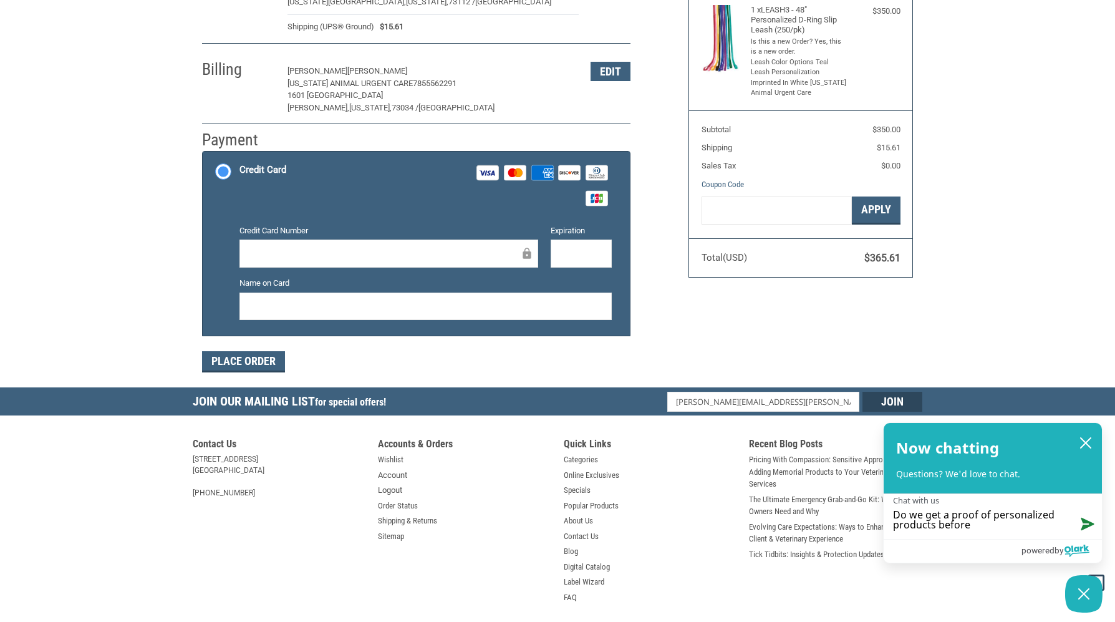
type textarea "Do we get a proof of personalized products before t"
type textarea "Do we get a proof of personalized products before th"
type textarea "Do we get a proof of personalized products before the"
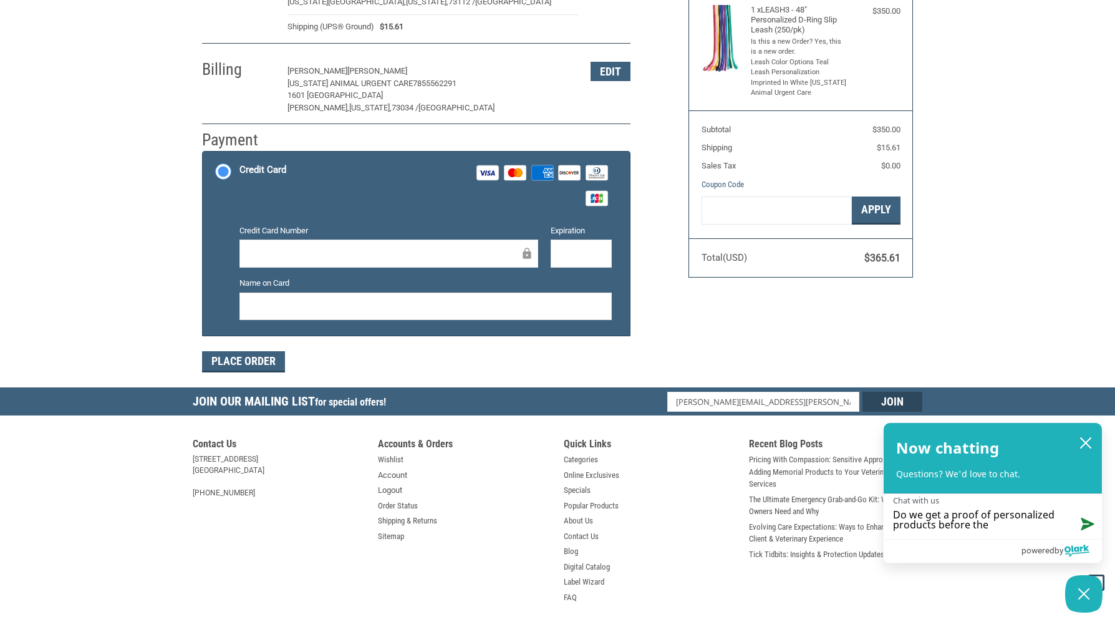
type textarea "Do we get a proof of personalized products before they"
type textarea "Do we get a proof of personalized products before they s"
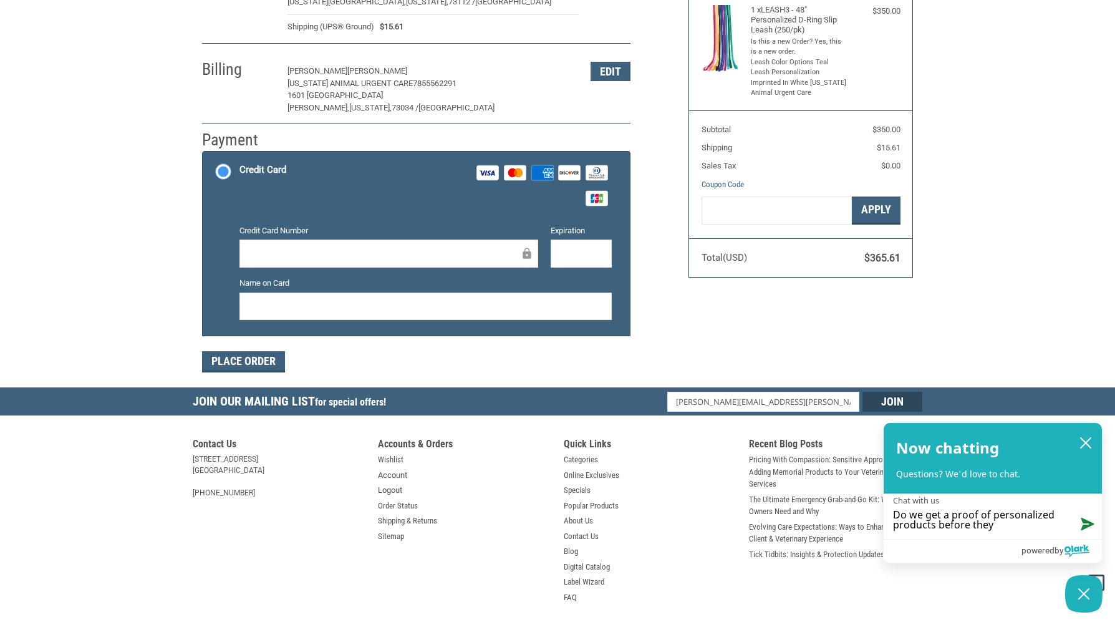
type textarea "Do we get a proof of personalized products before they s"
type textarea "Do we get a proof of personalized products before they"
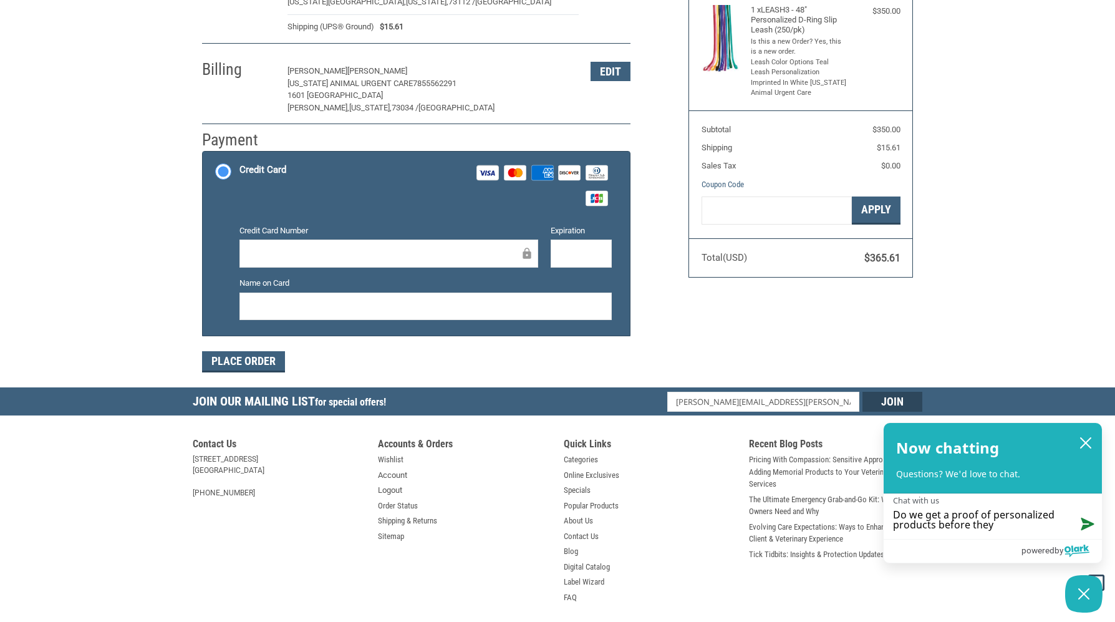
type textarea "Do we get a proof of personalized products before the"
type textarea "Do we get a proof of personalized products before th"
type textarea "Do we get a proof of personalized products before t"
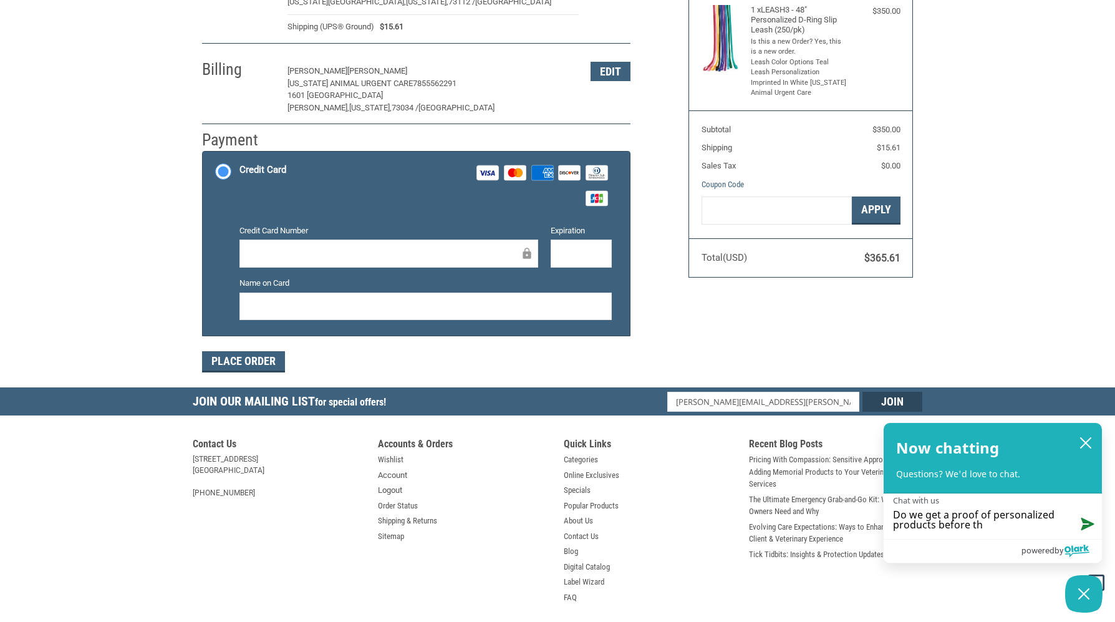
type textarea "Do we get a proof of personalized products before t"
type textarea "Do we get a proof of personalized products before ta"
type textarea "Do we get a proof of personalized products before tar"
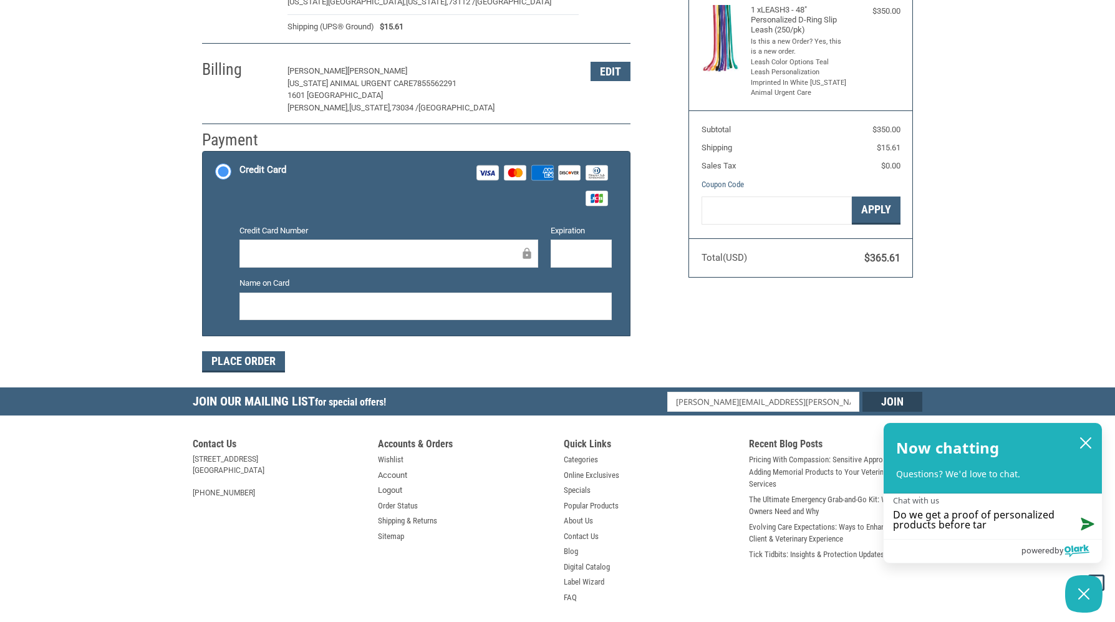
type textarea "Do we get a proof of personalized products before tare"
type textarea "Do we get a proof of personalized products before tar"
type textarea "Do we get a proof of personalized products before ta"
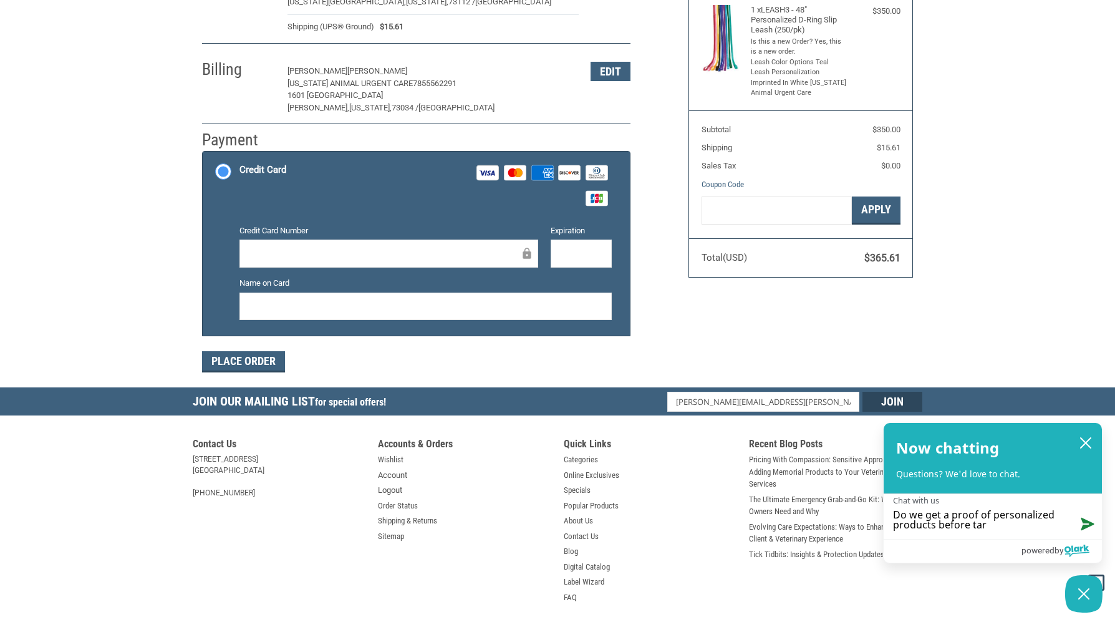
type textarea "Do we get a proof of personalized products before ta"
type textarea "Do we get a proof of personalized products before t"
type textarea "Do we get a proof of personalized products before"
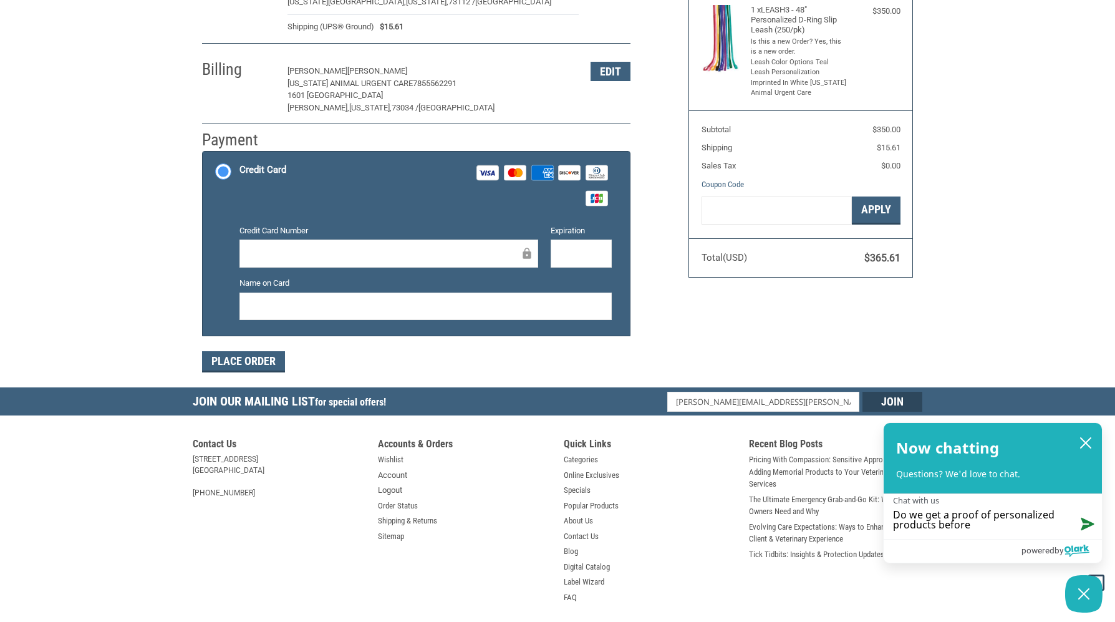
type textarea "Do we get a proof of personalized products before a"
type textarea "Do we get a proof of personalized products before ar"
type textarea "Do we get a proof of personalized products before are"
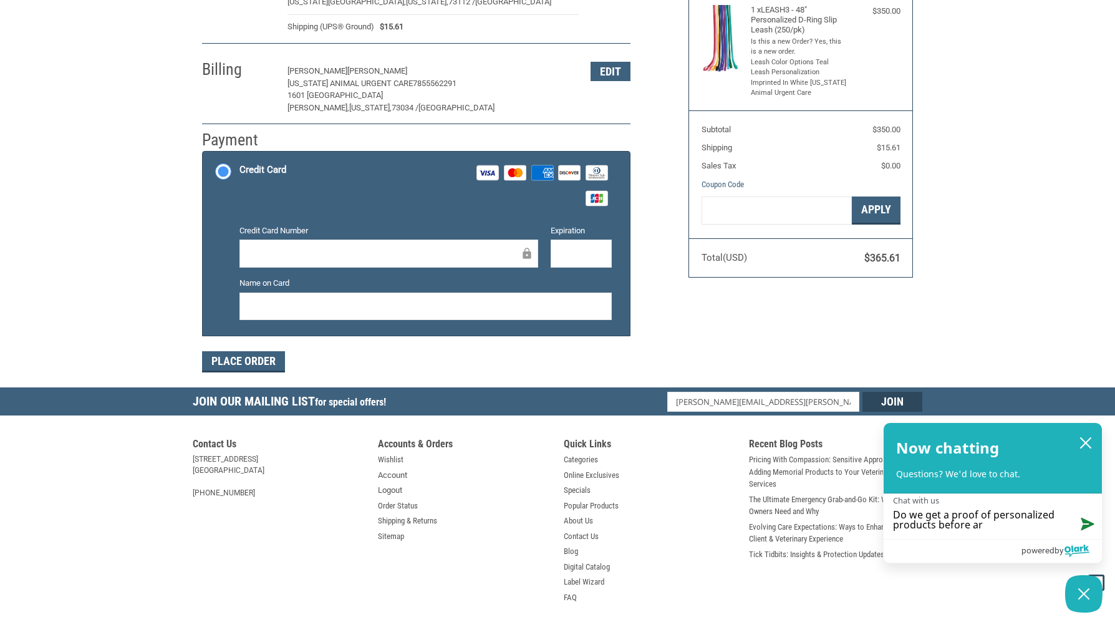
type textarea "Do we get a proof of personalized products before are"
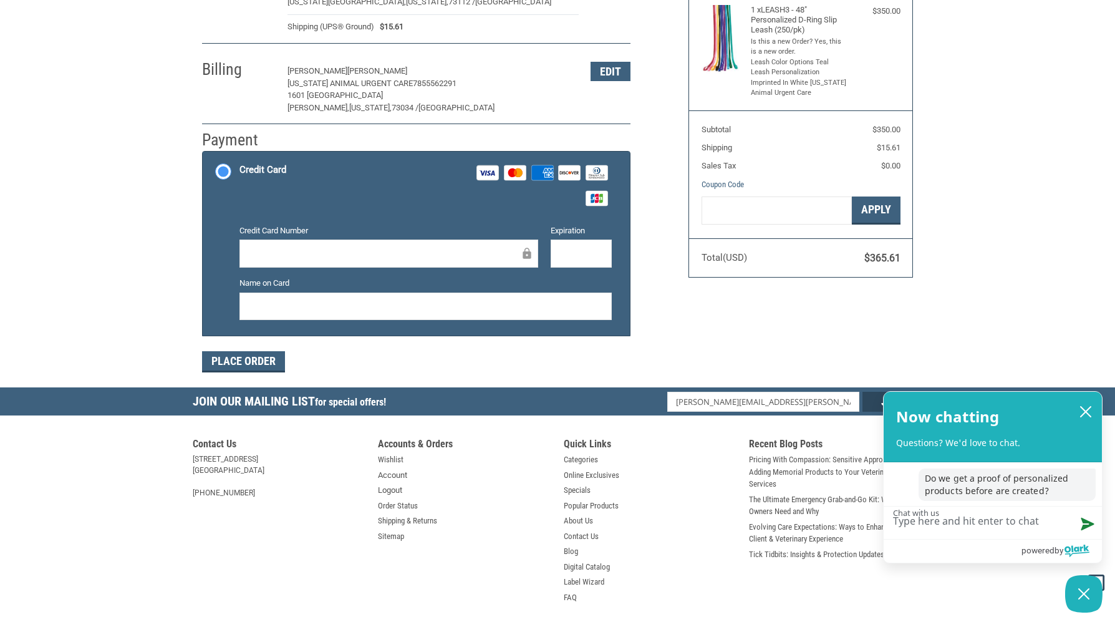
click at [1005, 521] on textarea "Chat with us" at bounding box center [993, 522] width 218 height 32
click at [990, 490] on p "Do we get a proof of personalized products before are created?" at bounding box center [1007, 484] width 177 height 32
click at [969, 527] on textarea "Chat with us" at bounding box center [993, 522] width 218 height 32
click at [1088, 405] on button "close chatbox" at bounding box center [1086, 411] width 20 height 19
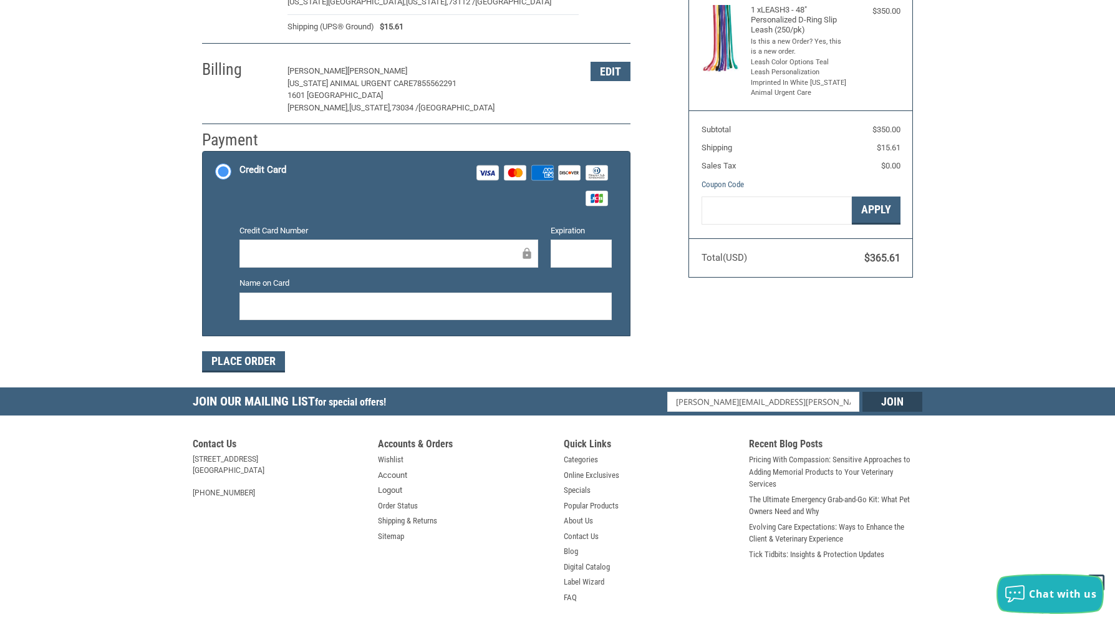
click at [1052, 588] on span "Chat with us" at bounding box center [1062, 594] width 67 height 14
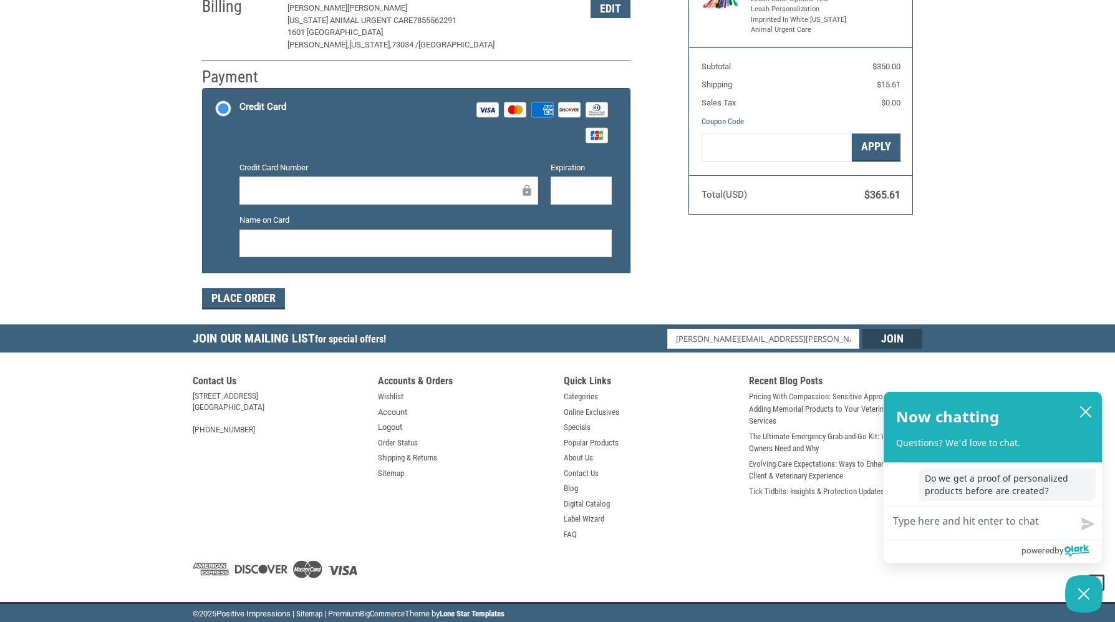
scroll to position [240, 0]
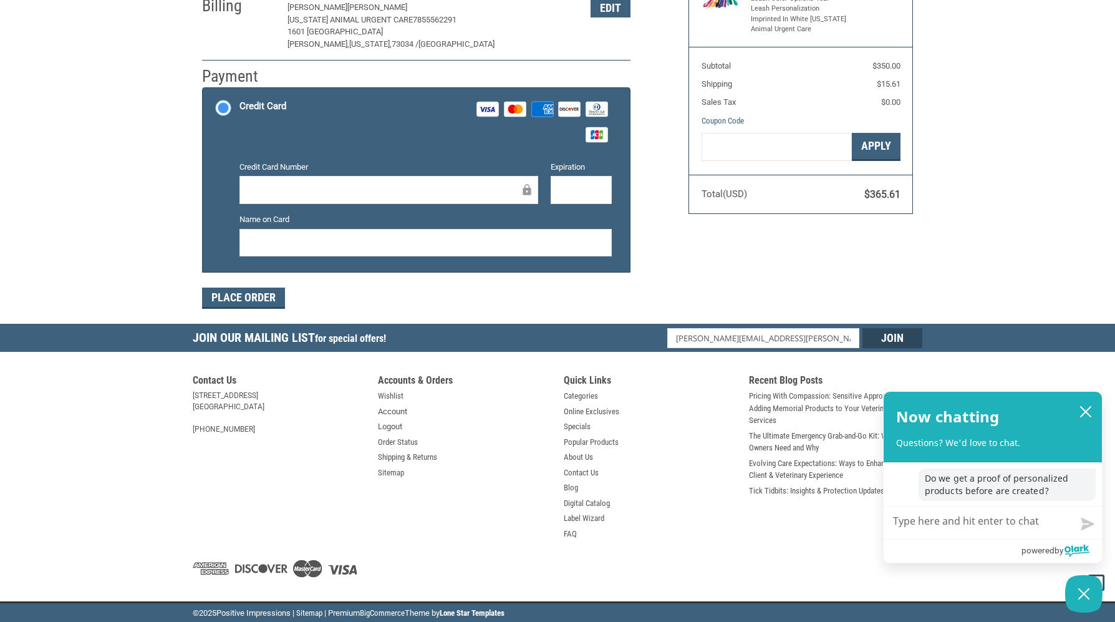
click at [992, 527] on textarea "Chat with us" at bounding box center [993, 522] width 218 height 32
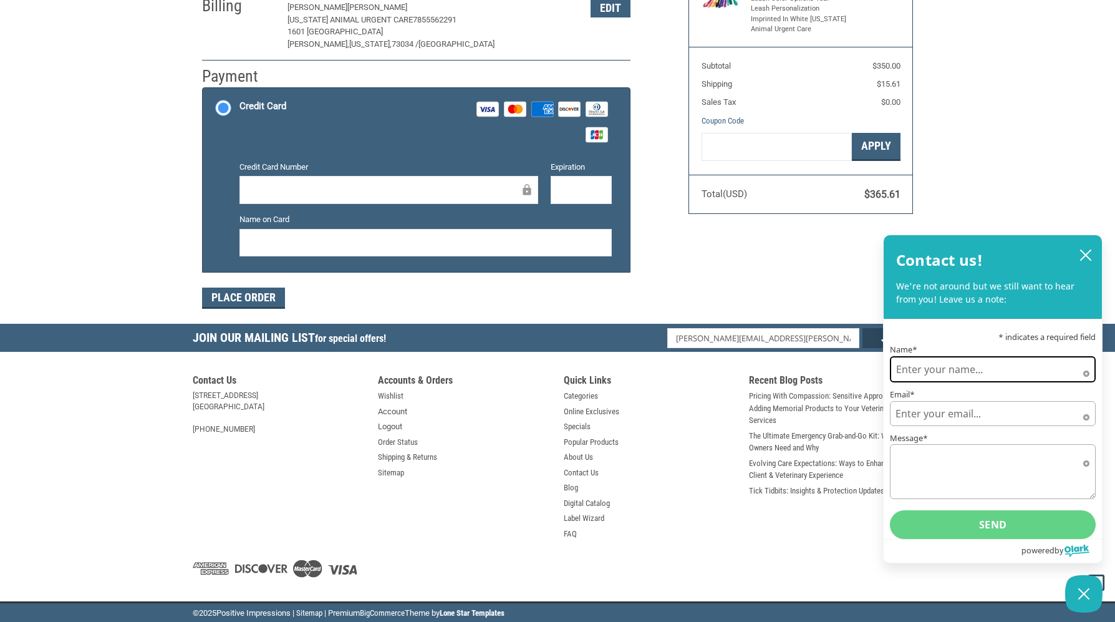
click at [1046, 375] on input "Name*" at bounding box center [993, 369] width 206 height 26
click at [913, 369] on input "Name*" at bounding box center [993, 369] width 206 height 26
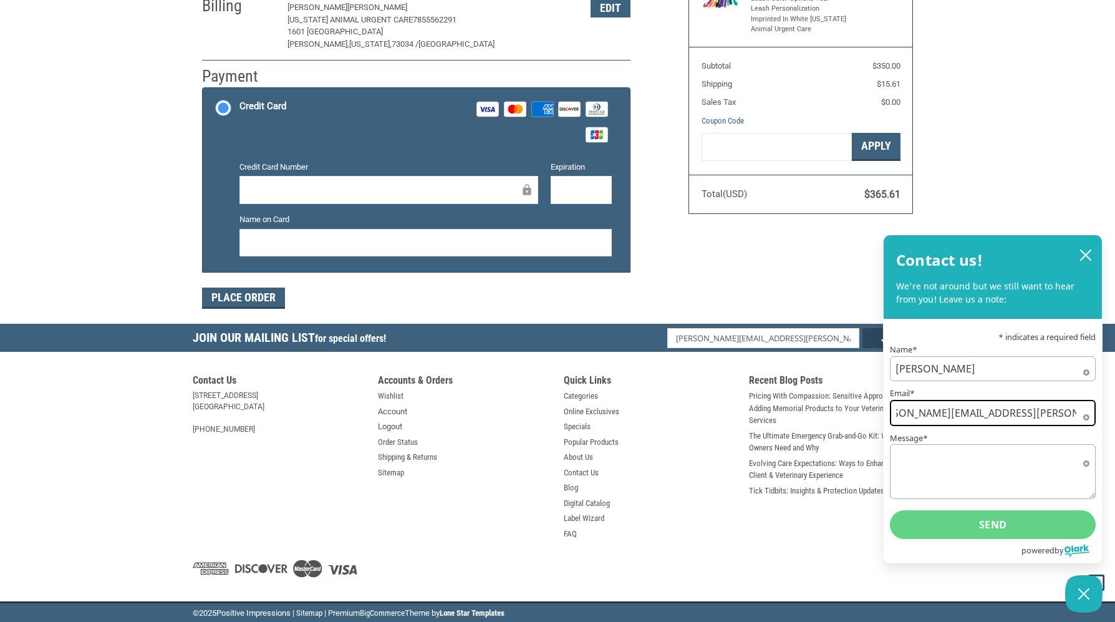
scroll to position [0, 34]
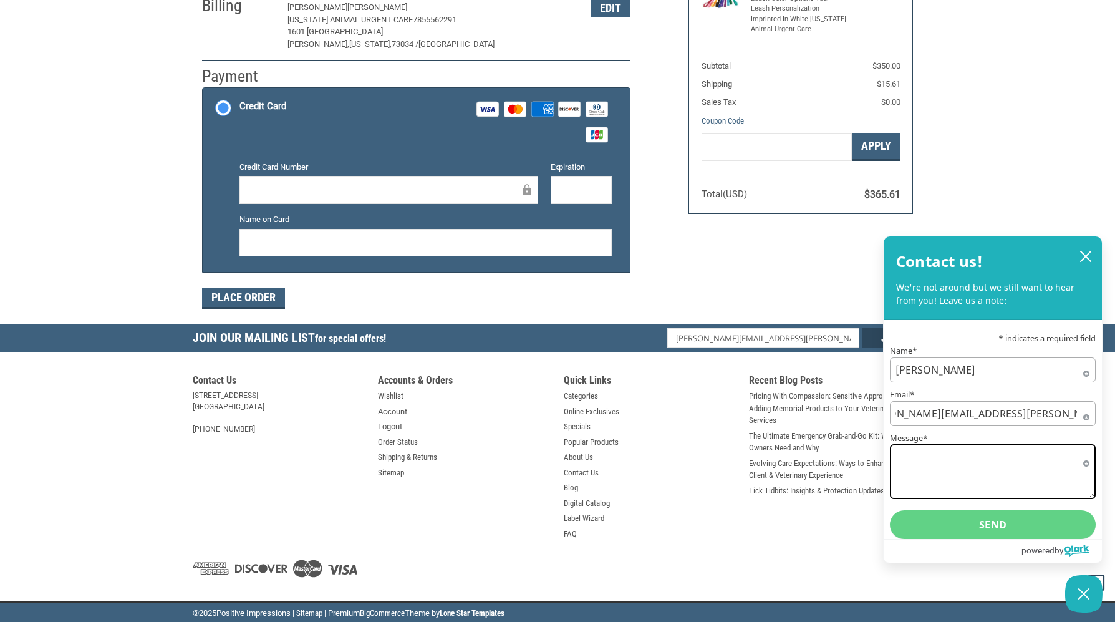
drag, startPoint x: 953, startPoint y: 487, endPoint x: 967, endPoint y: 470, distance: 22.1
click at [953, 487] on textarea "Message*" at bounding box center [993, 471] width 206 height 55
drag, startPoint x: 984, startPoint y: 463, endPoint x: 1044, endPoint y: 465, distance: 59.3
click at [1044, 465] on textarea "We'd like to order some slip leads for our new clinic, but I was hoping we'd ge…" at bounding box center [993, 471] width 206 height 55
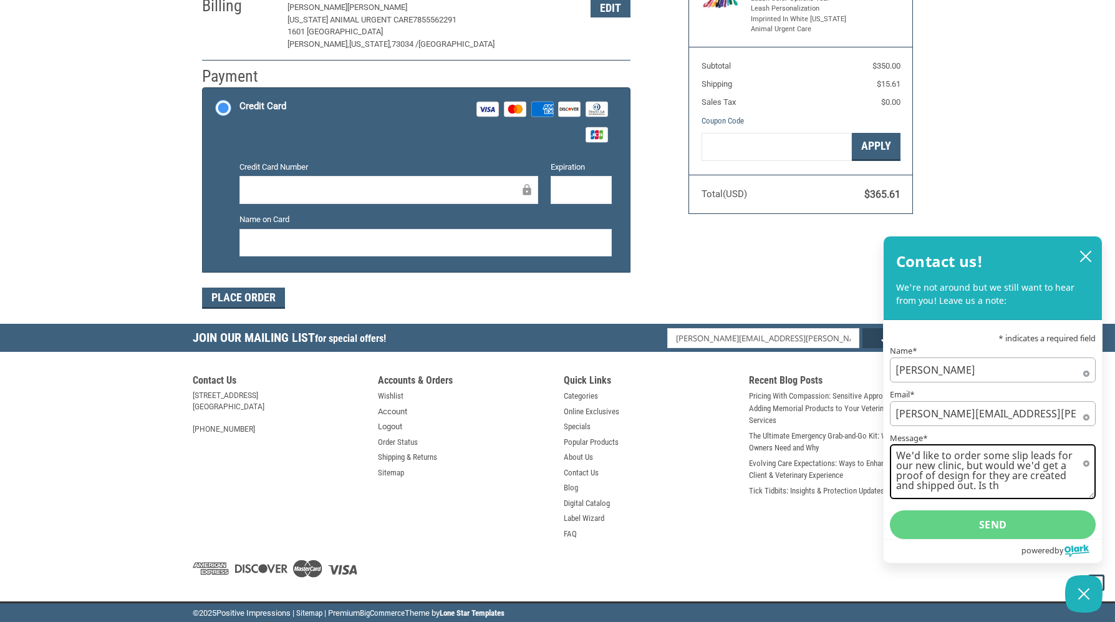
drag, startPoint x: 1034, startPoint y: 483, endPoint x: 974, endPoint y: 484, distance: 59.9
click at [974, 484] on textarea "We'd like to order some slip leads for our new clinic, but would we'd get a pro…" at bounding box center [993, 471] width 206 height 55
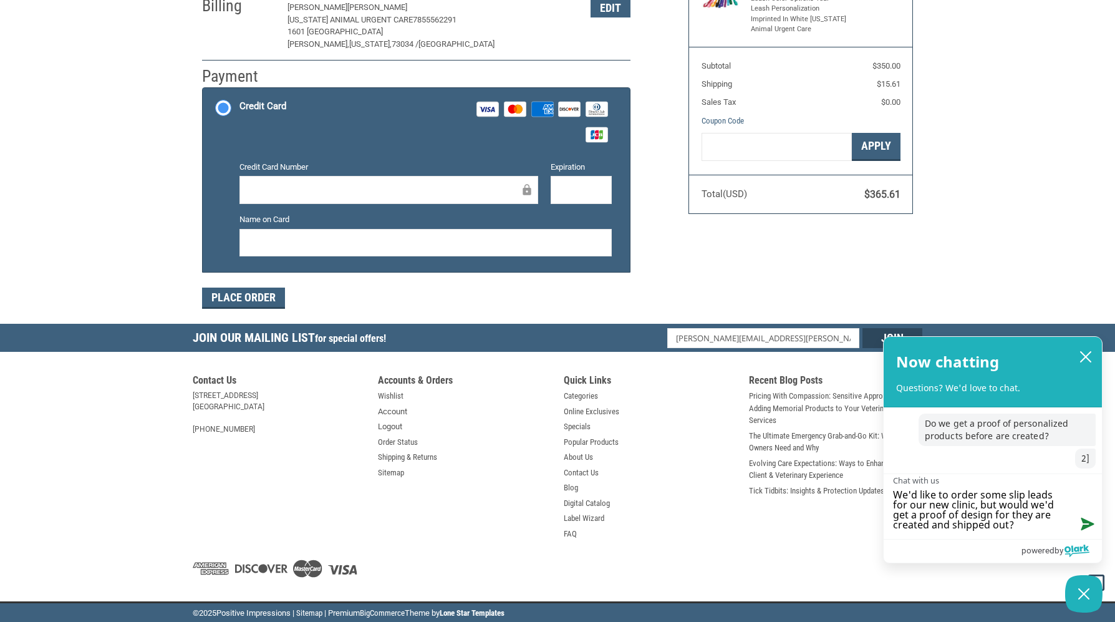
click at [972, 509] on textarea "We'd like to order some slip leads for our new clinic, but would we'd get a pro…" at bounding box center [993, 506] width 218 height 65
click at [1088, 525] on button "Send message" at bounding box center [1085, 523] width 34 height 31
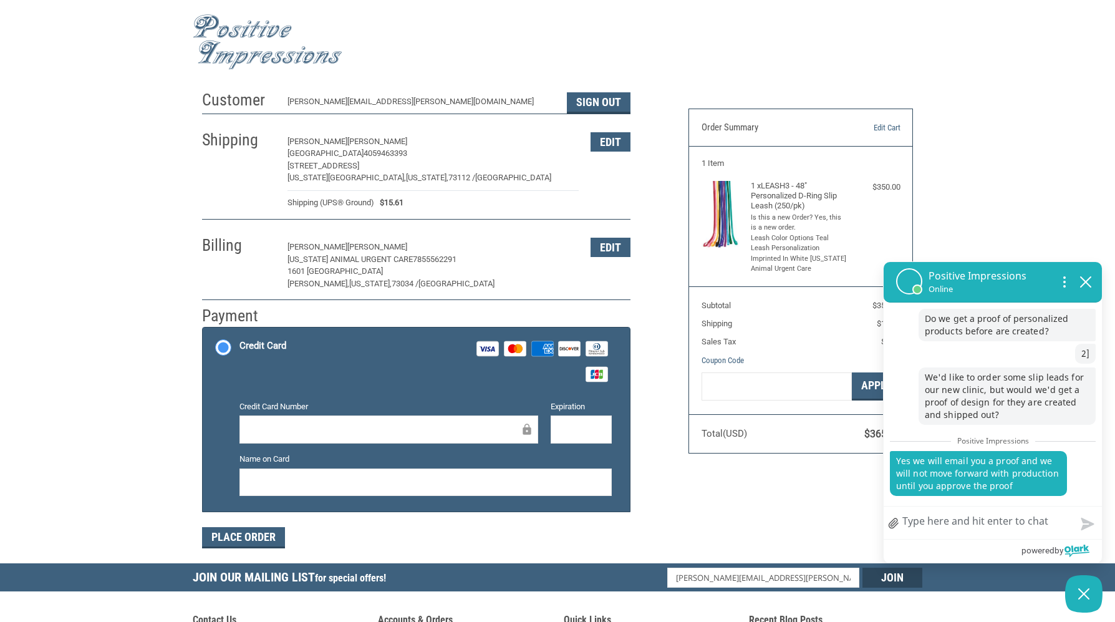
click at [977, 516] on textarea "We'd like to order some slip leads for our new clinic, but would we'd get a pro…" at bounding box center [993, 522] width 218 height 32
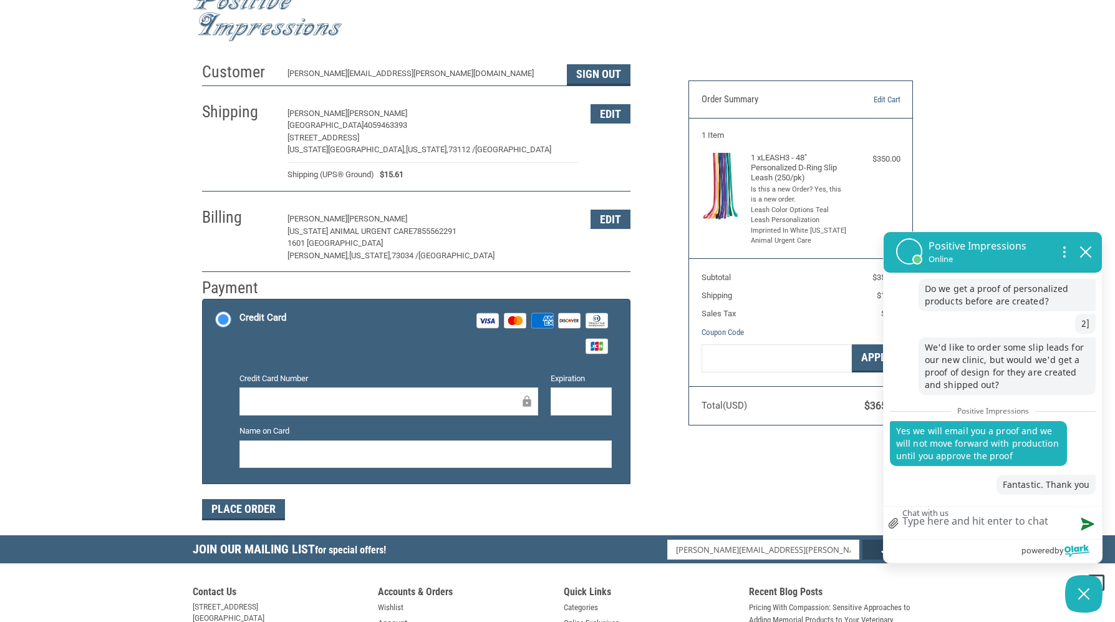
scroll to position [26, 0]
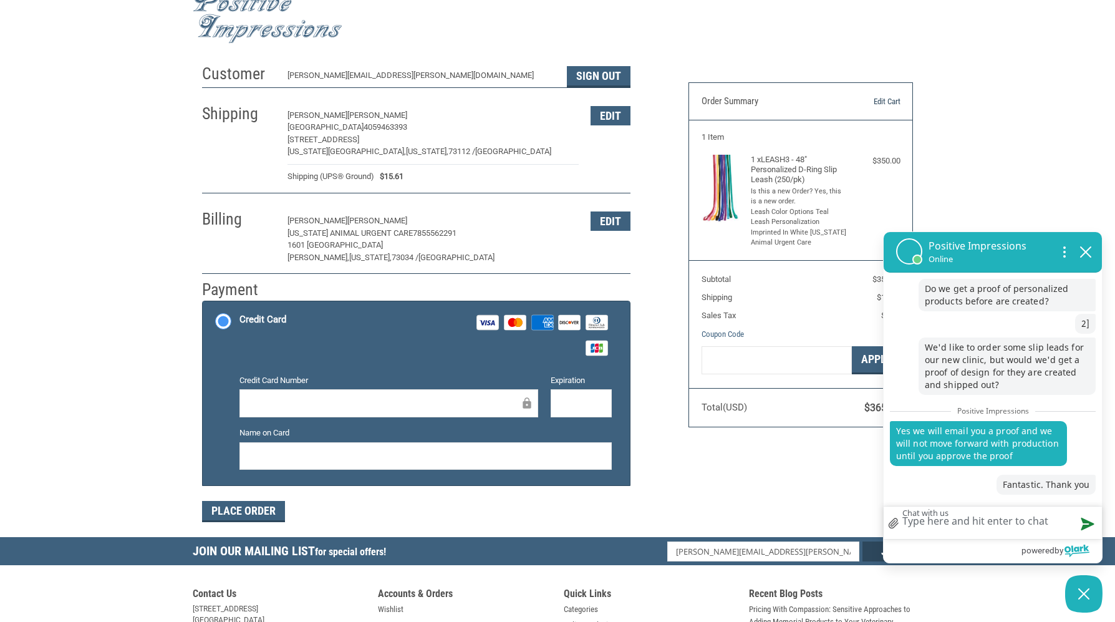
click at [882, 101] on link "Edit Cart" at bounding box center [868, 101] width 64 height 12
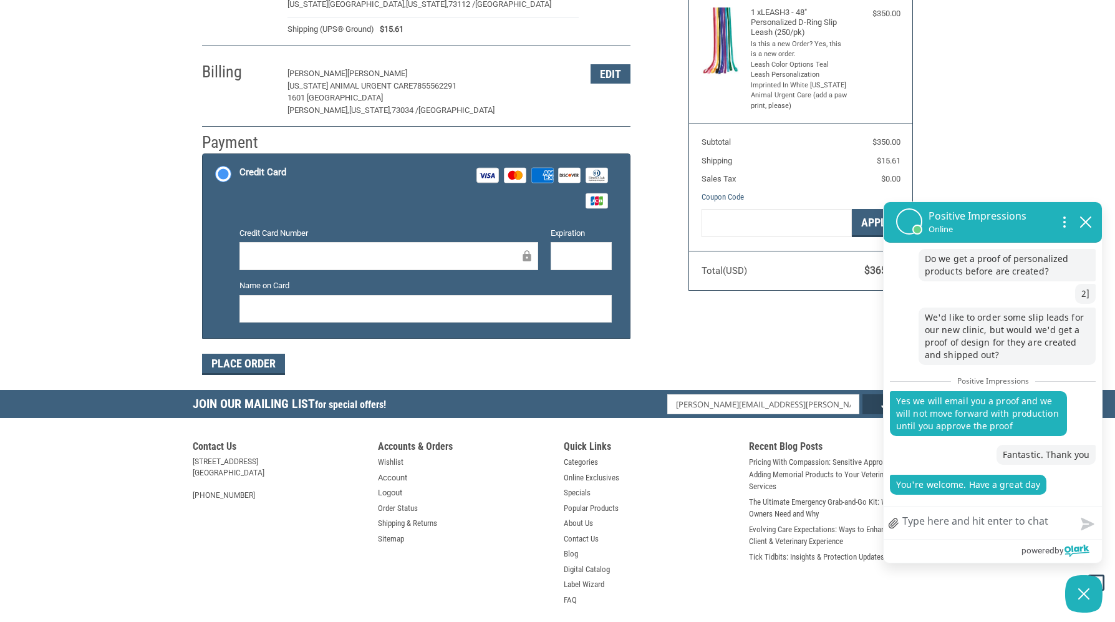
scroll to position [173, 0]
click at [940, 521] on textarea "Chat with us" at bounding box center [993, 522] width 218 height 32
type textarea "t"
type textarea "th"
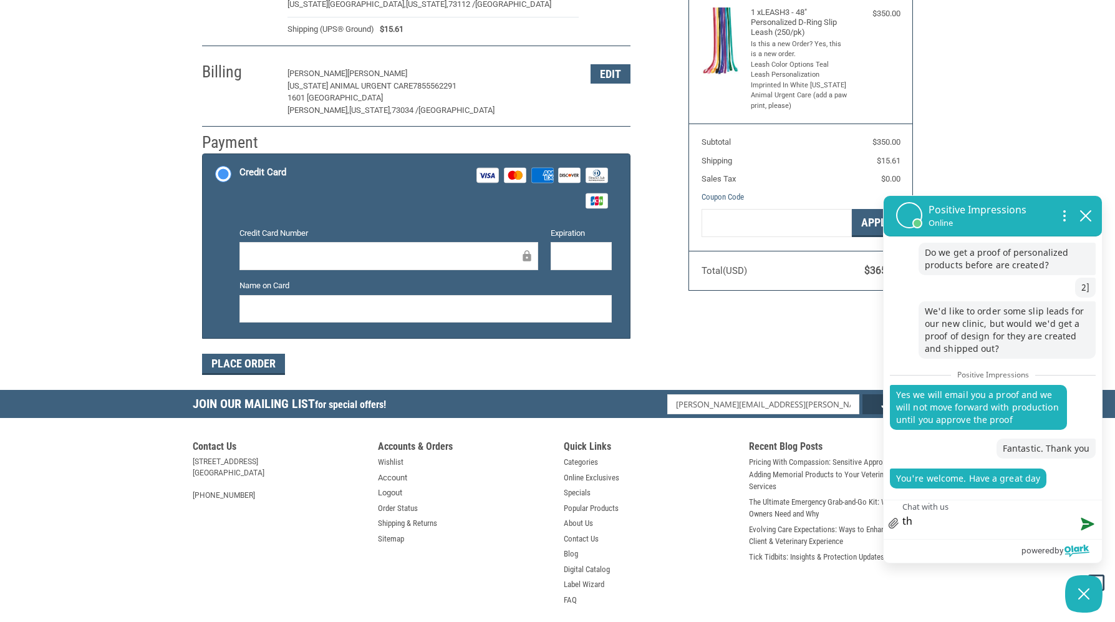
type textarea "tha"
type textarea "than"
type textarea "thank"
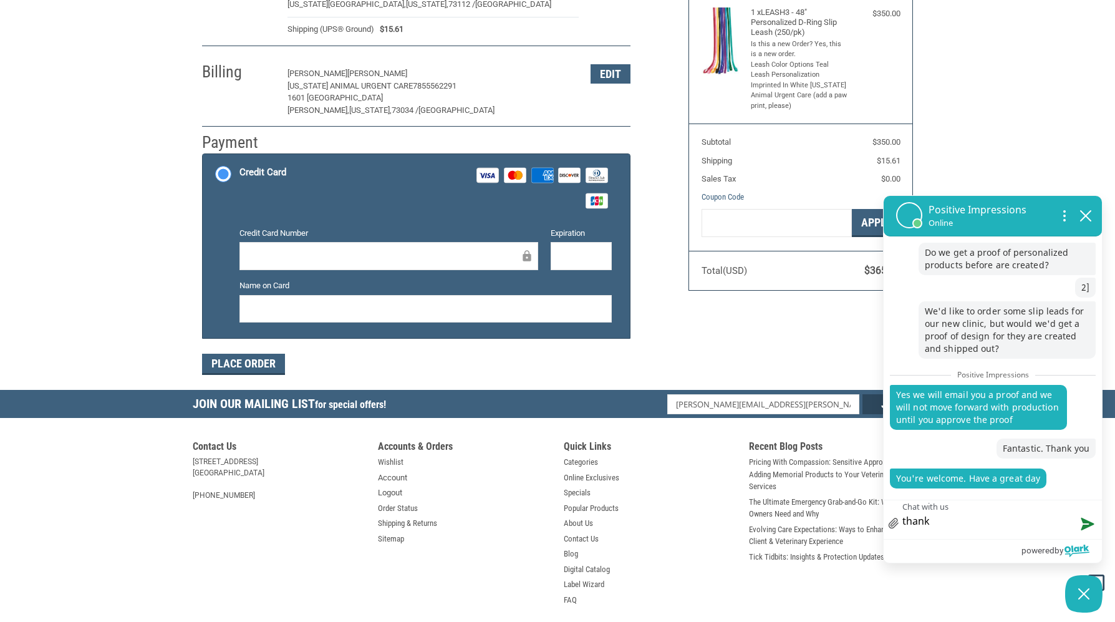
type textarea "thank"
type textarea "thank y"
type textarea "thank yo"
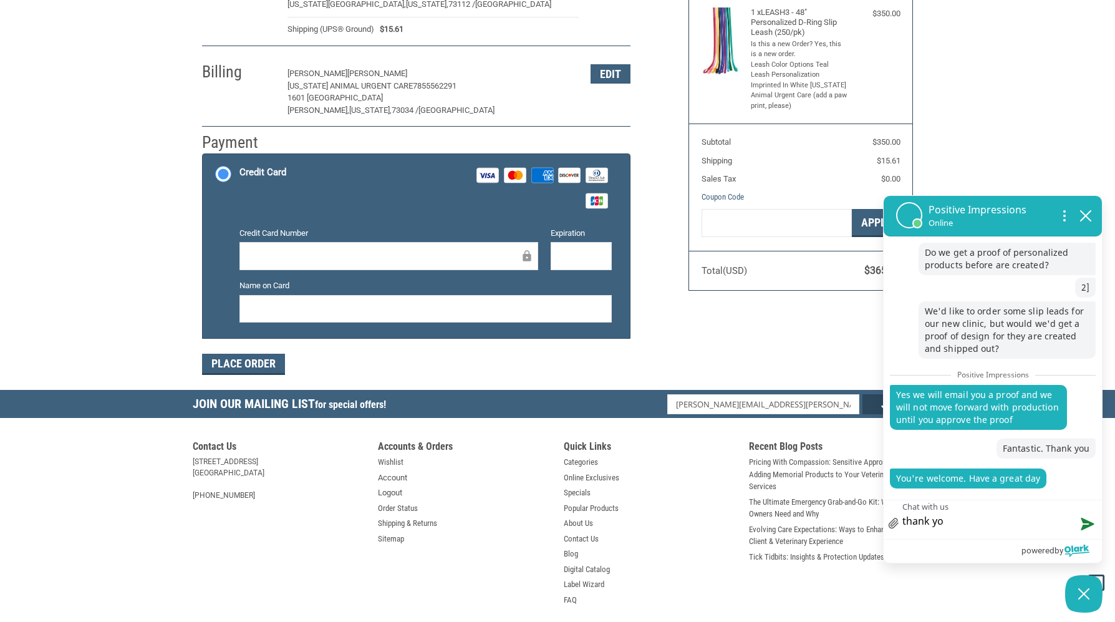
type textarea "thank you"
type textarea "thank yo"
type textarea "thank y"
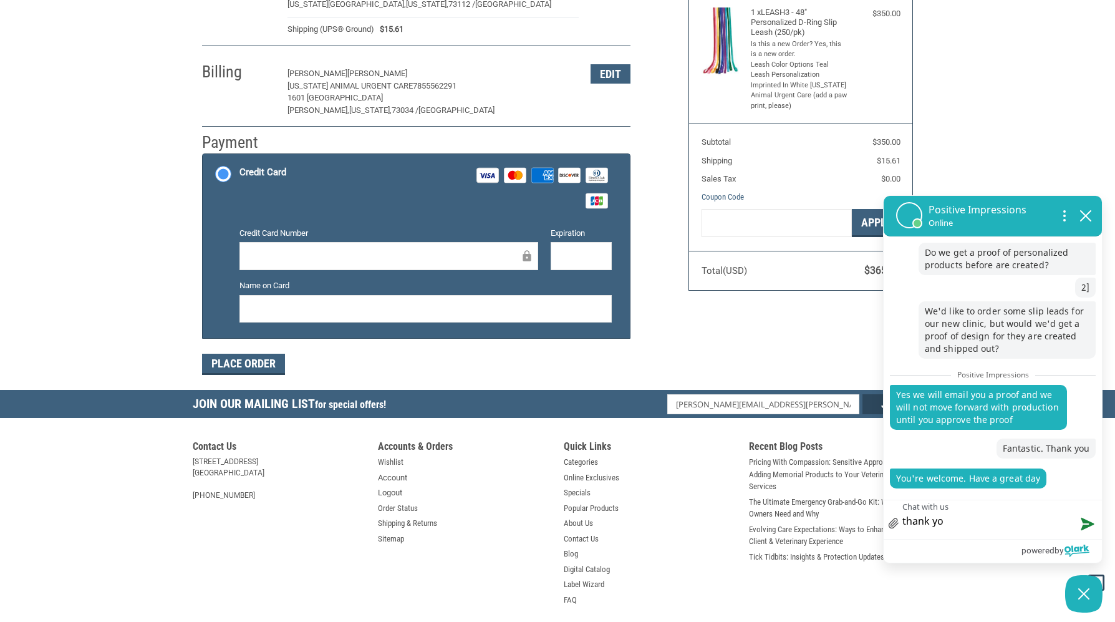
type textarea "thank y"
type textarea "thank"
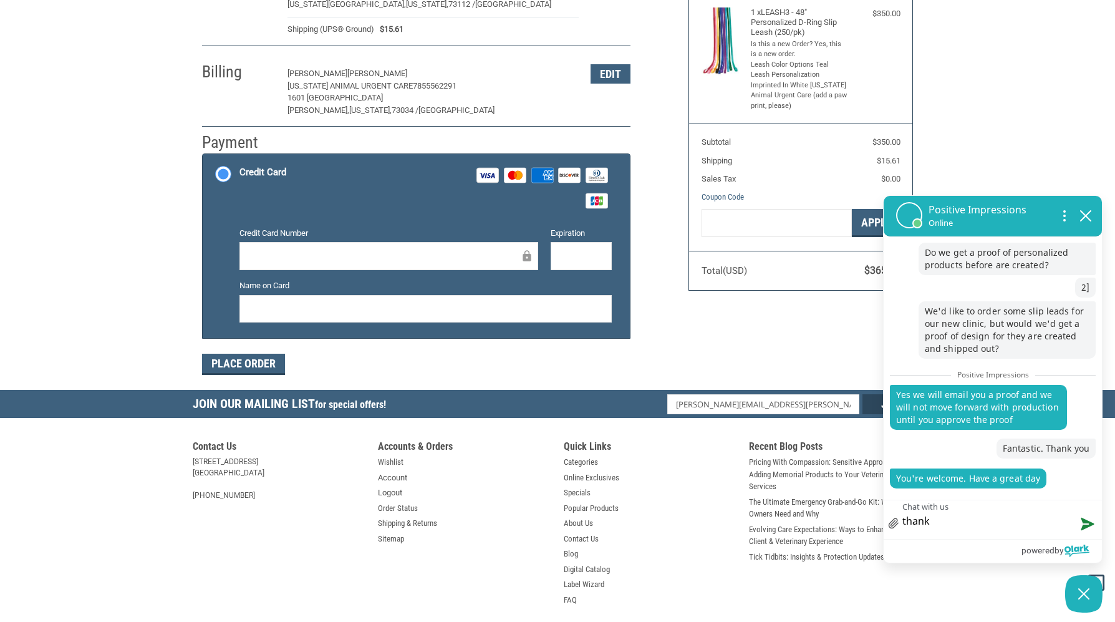
type textarea "than"
type textarea "tha"
type textarea "th"
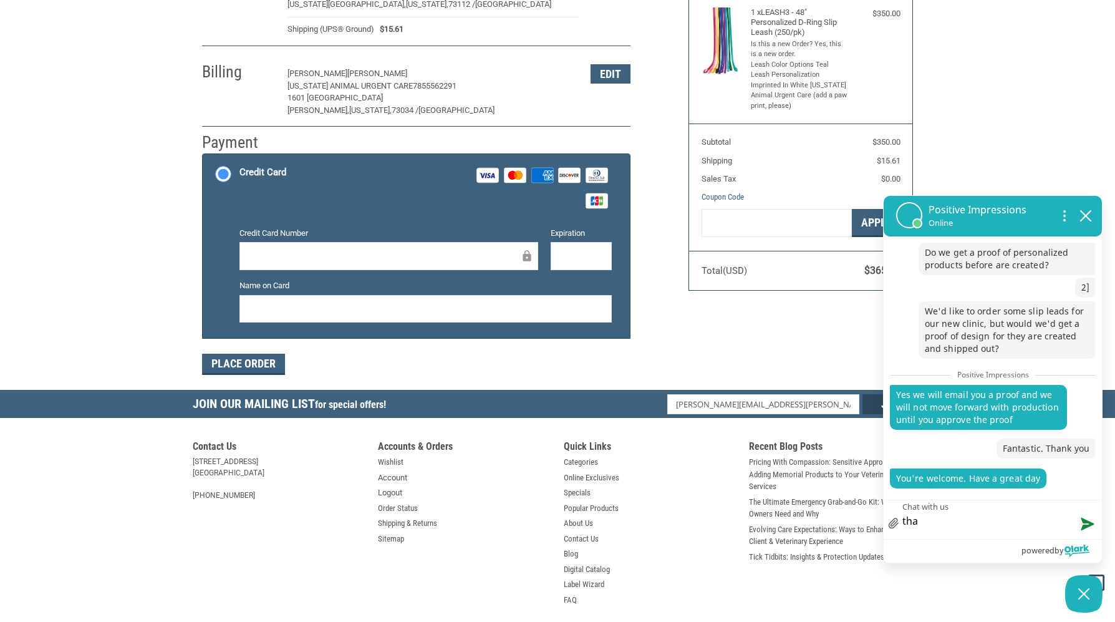
type textarea "th"
type textarea "t"
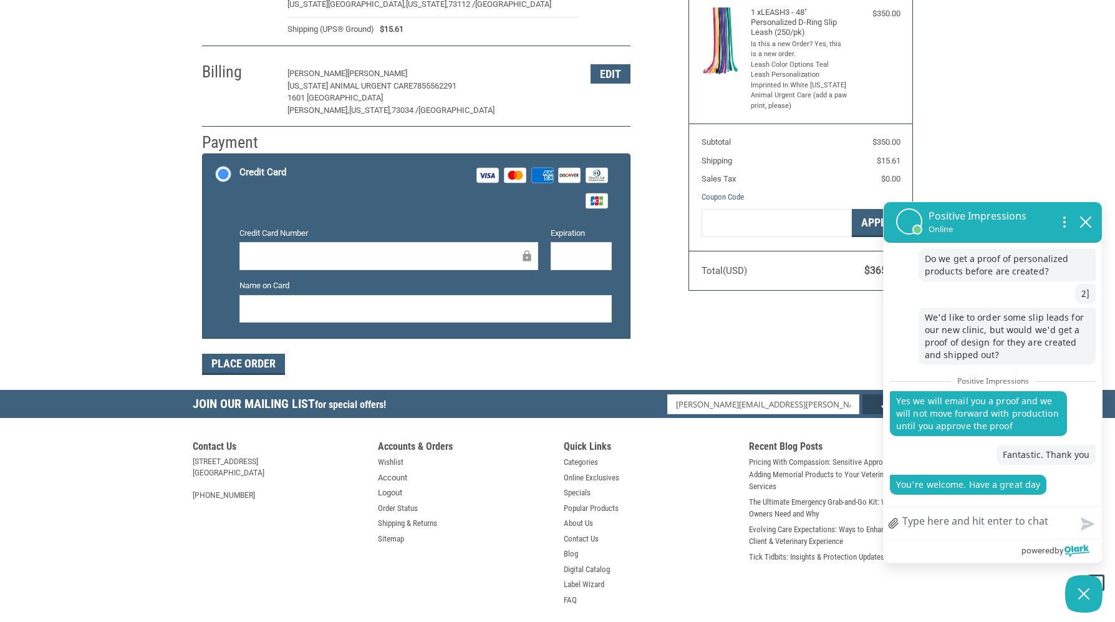
type textarea "T"
type textarea "Th"
type textarea "Tha"
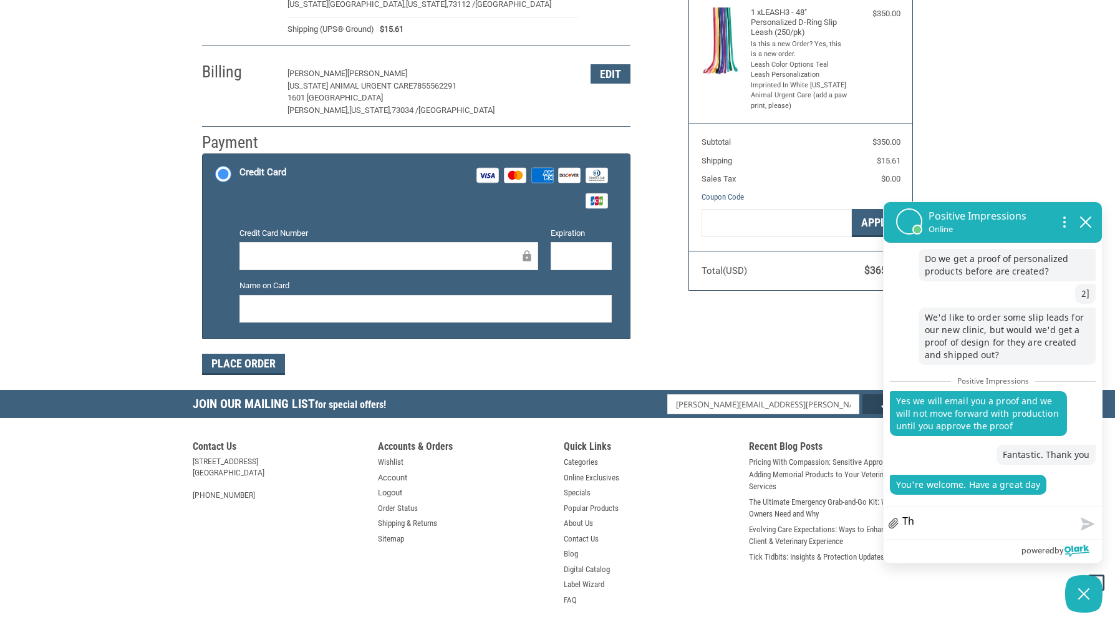
type textarea "Tha"
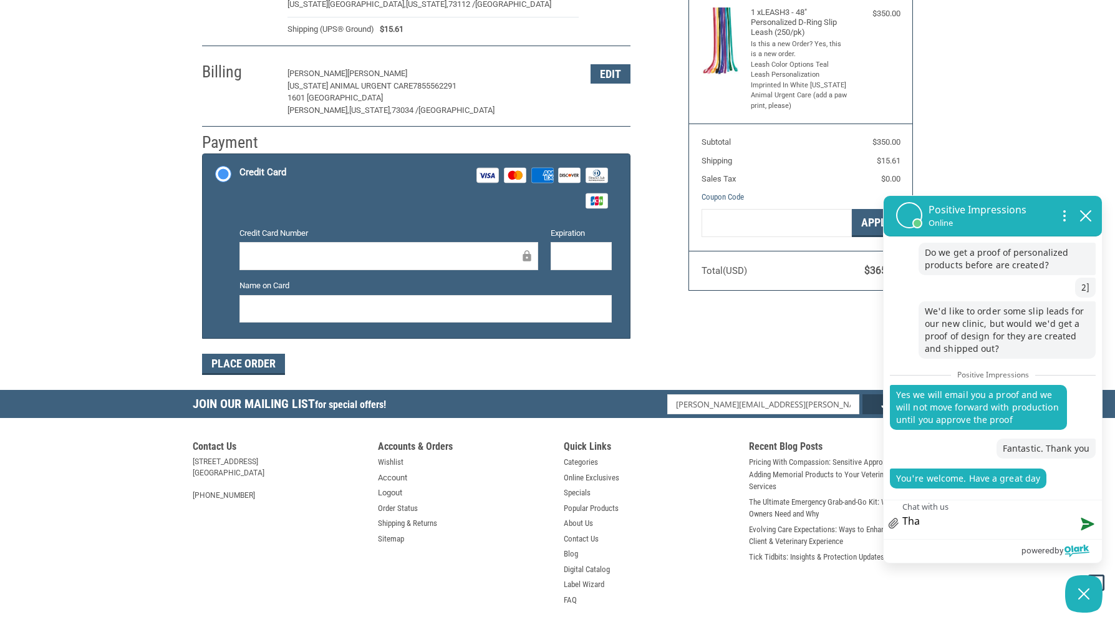
type textarea "Than"
type textarea "Thank"
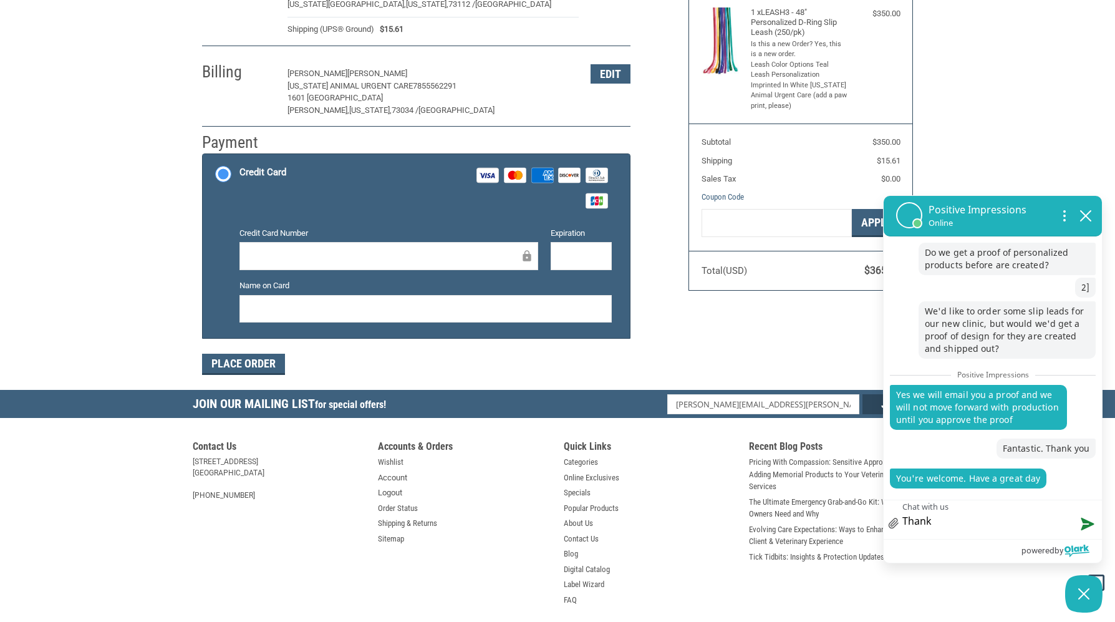
type textarea "Thank"
type textarea "Thank y"
type textarea "Thank yo"
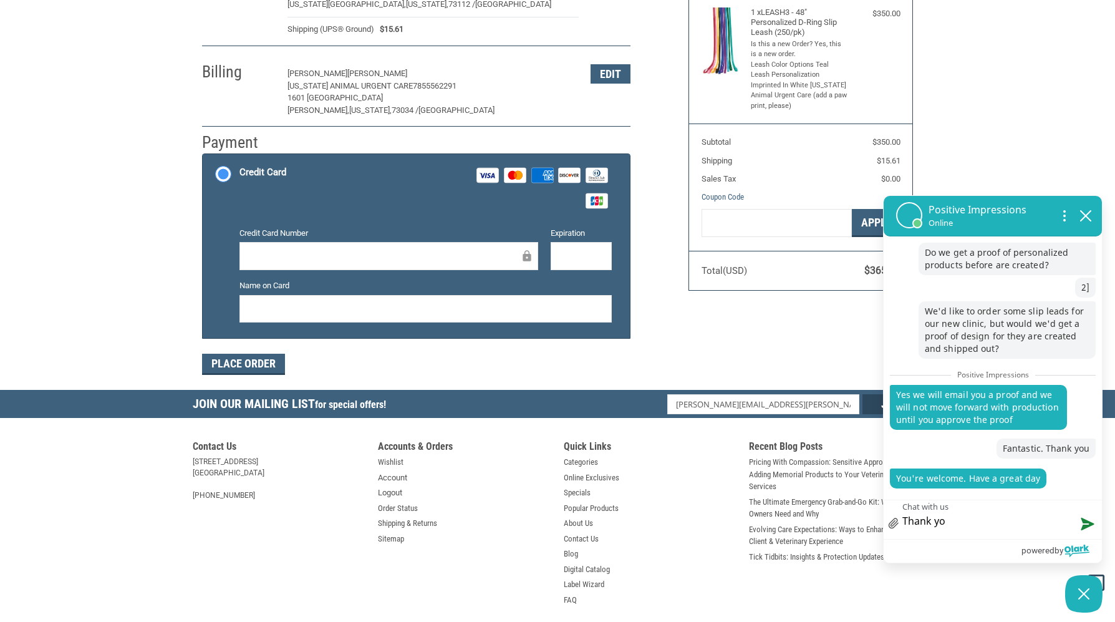
type textarea "Thank you"
type textarea "Thank you."
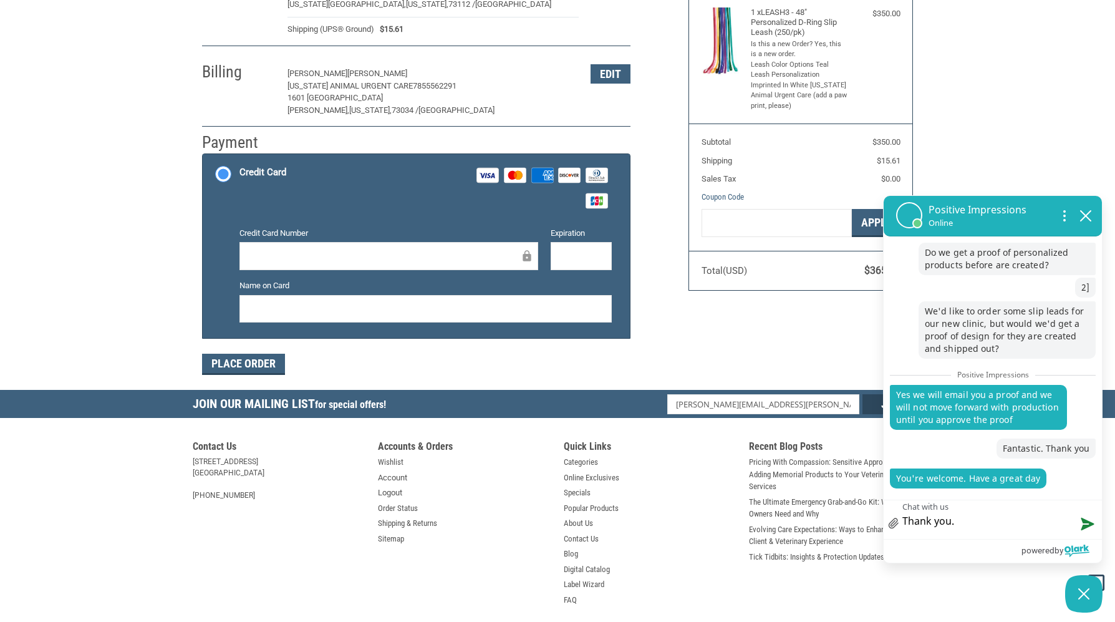
type textarea "Thank you. U"
type textarea "Thank you. Uo"
type textarea "Thank you. Uou"
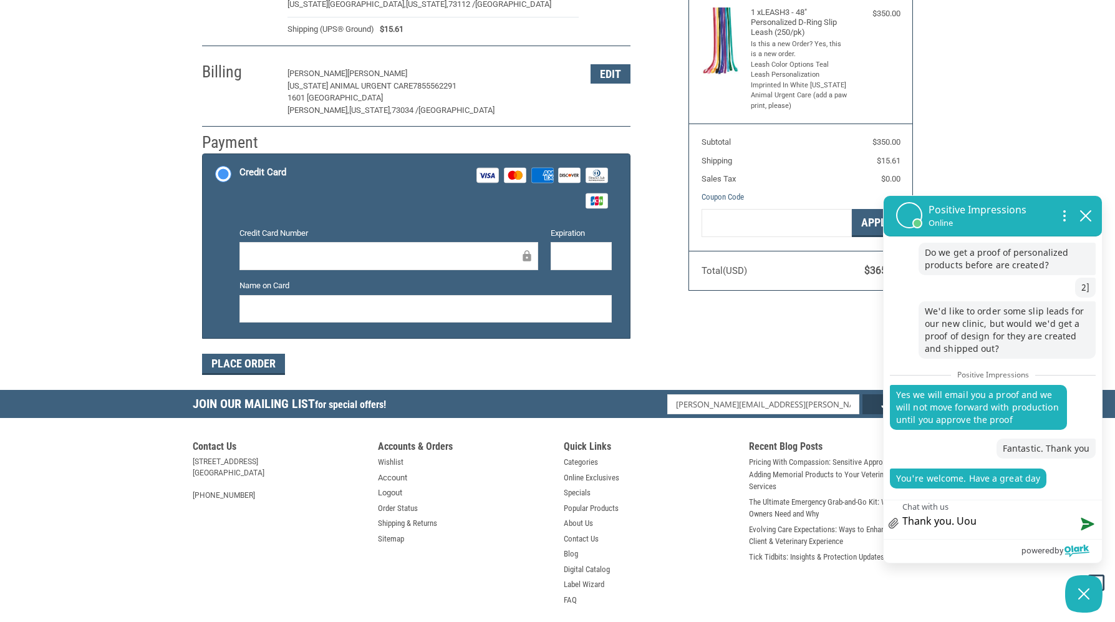
type textarea "Thank you. Uo"
type textarea "Thank you. U"
type textarea "Thank you."
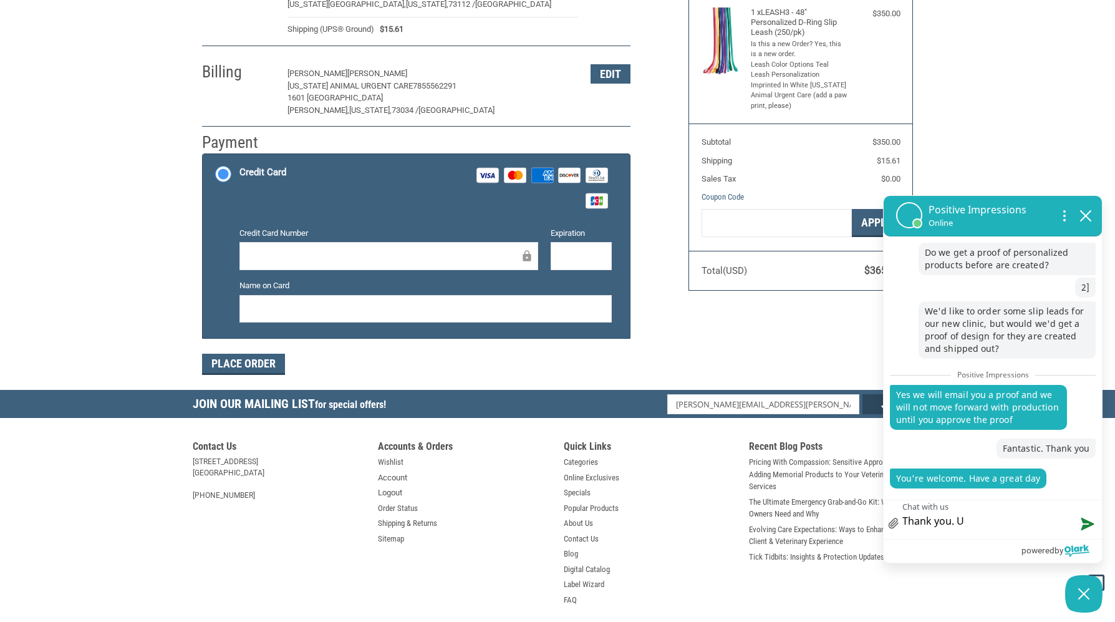
type textarea "Thank you."
type textarea "Thank you. y"
type textarea "Thank you. yo"
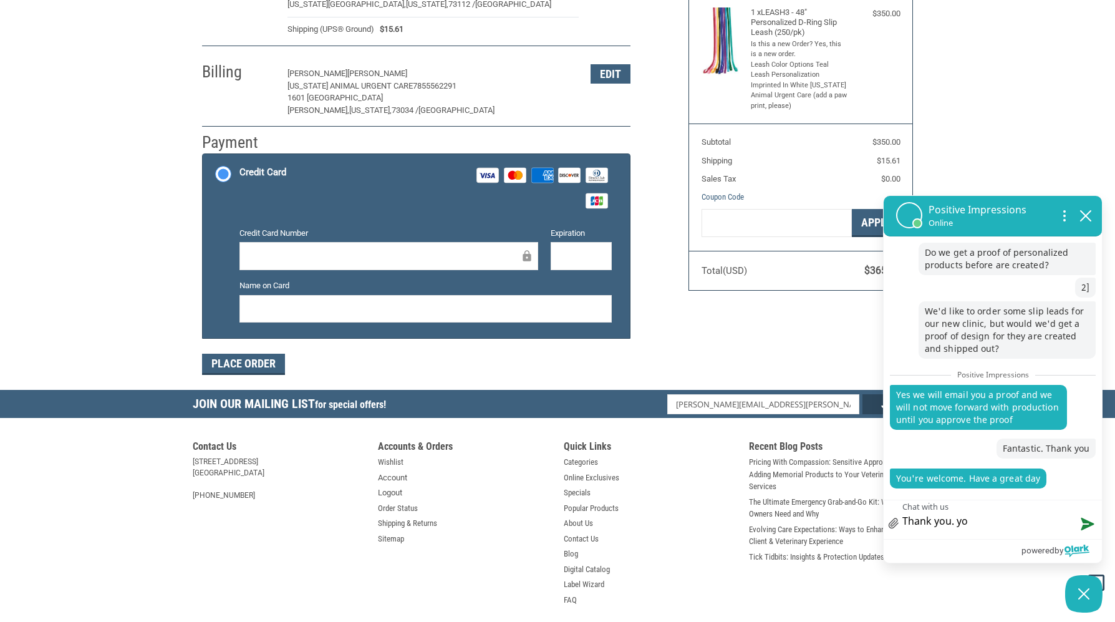
type textarea "Thank you. you"
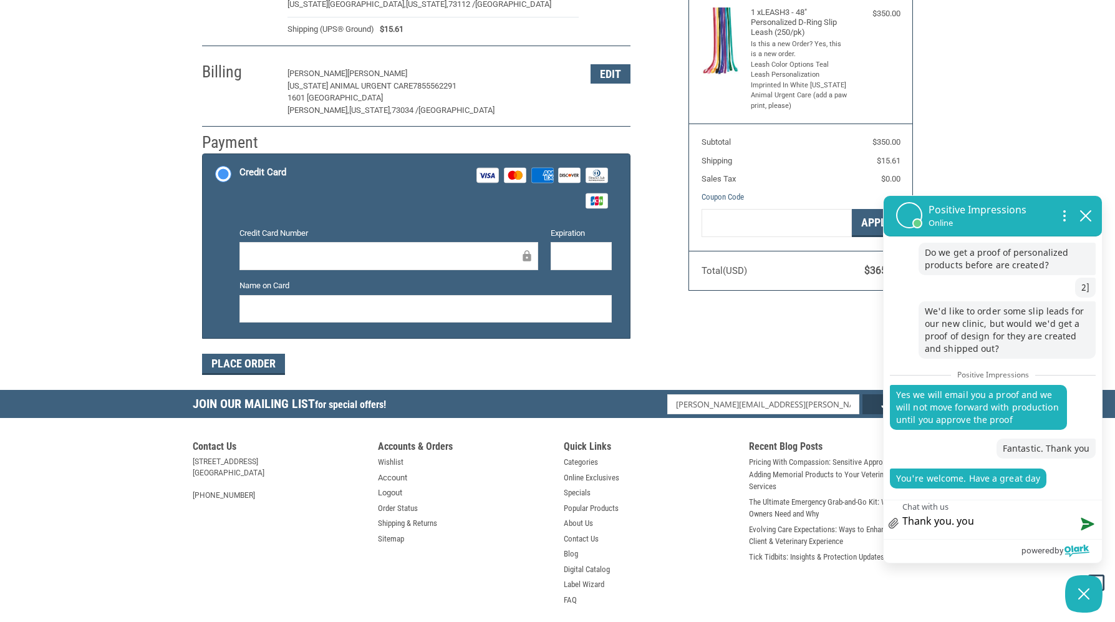
type textarea "Thank you. you"
type textarea "Thank you. yo"
type textarea "Thank you. y"
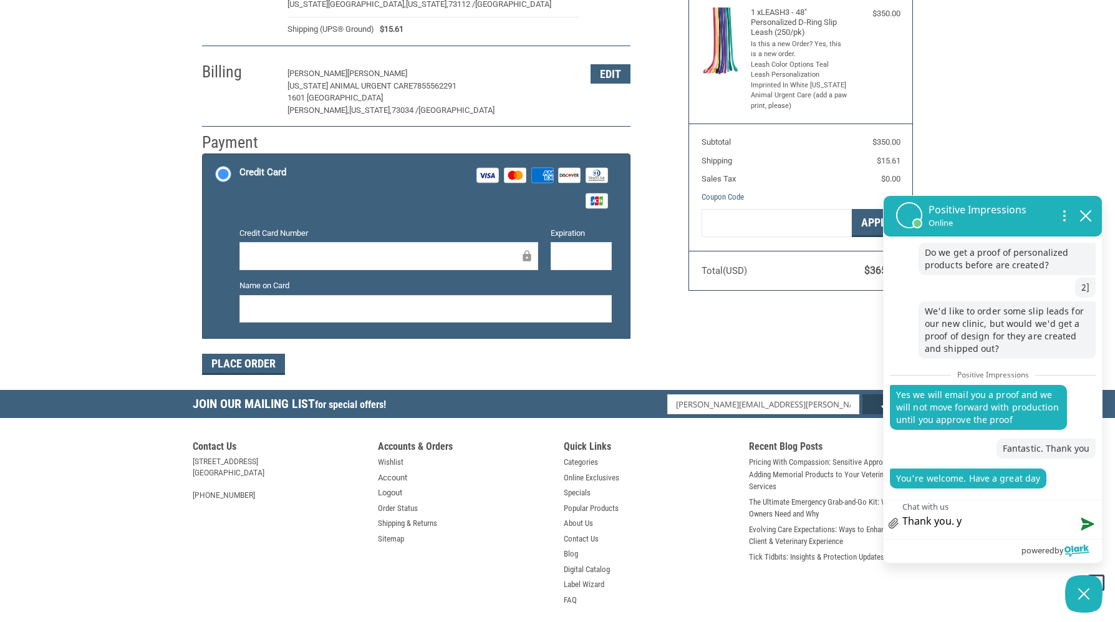
type textarea "Thank you."
type textarea "Thank you. Y"
type textarea "Thank you. Yo"
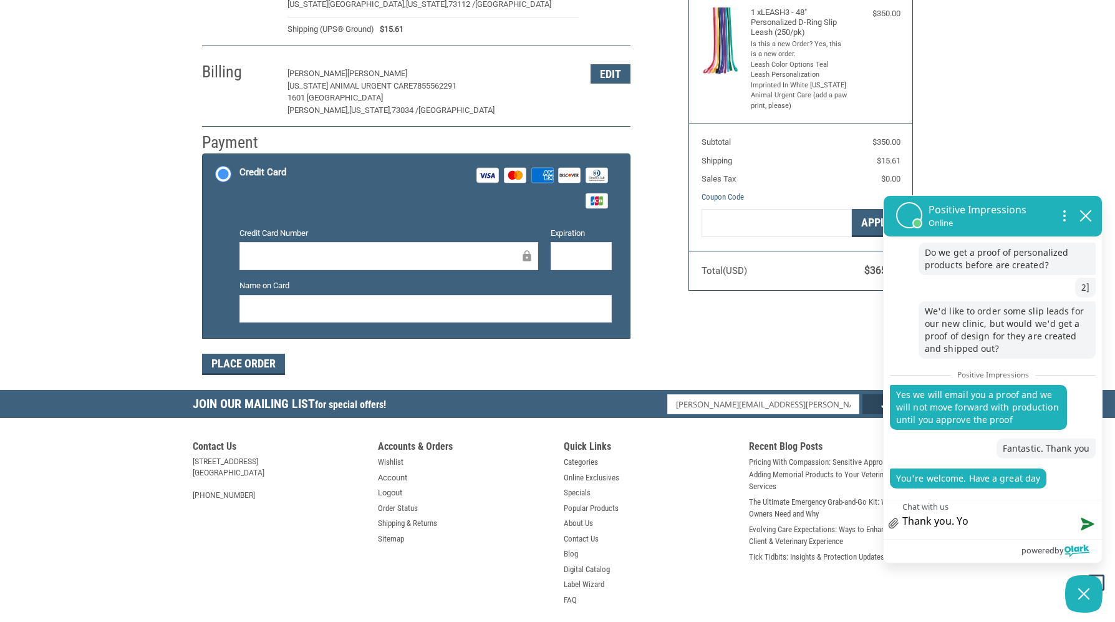
type textarea "Thank you. You"
type textarea "Thank you. You t"
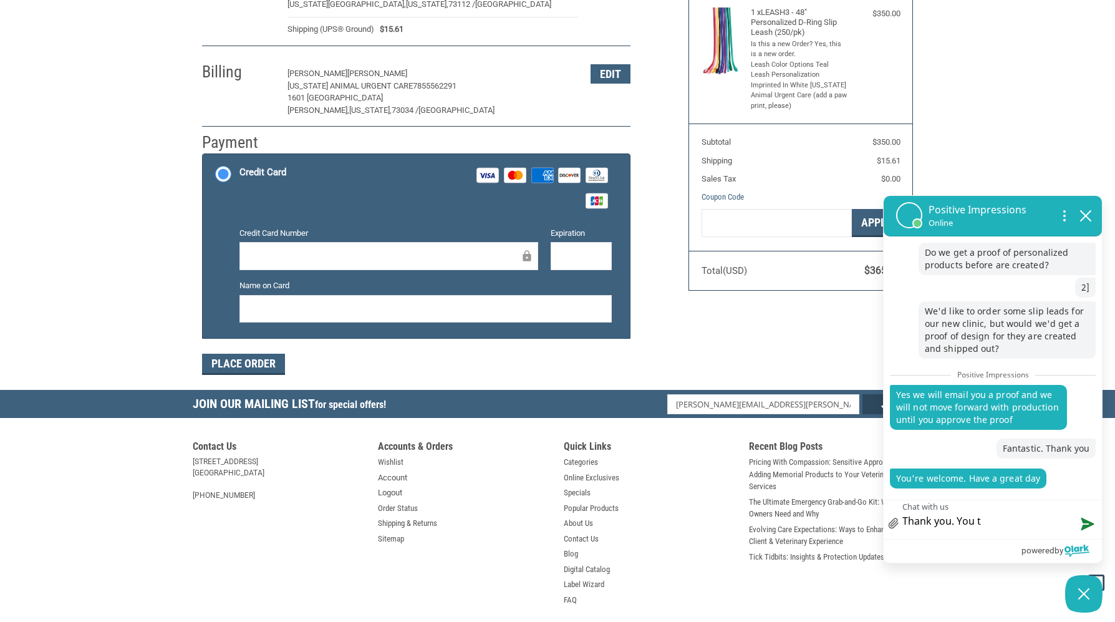
type textarea "Thank you. You to"
type textarea "Thank you. You too"
type textarea "Thank you. You too."
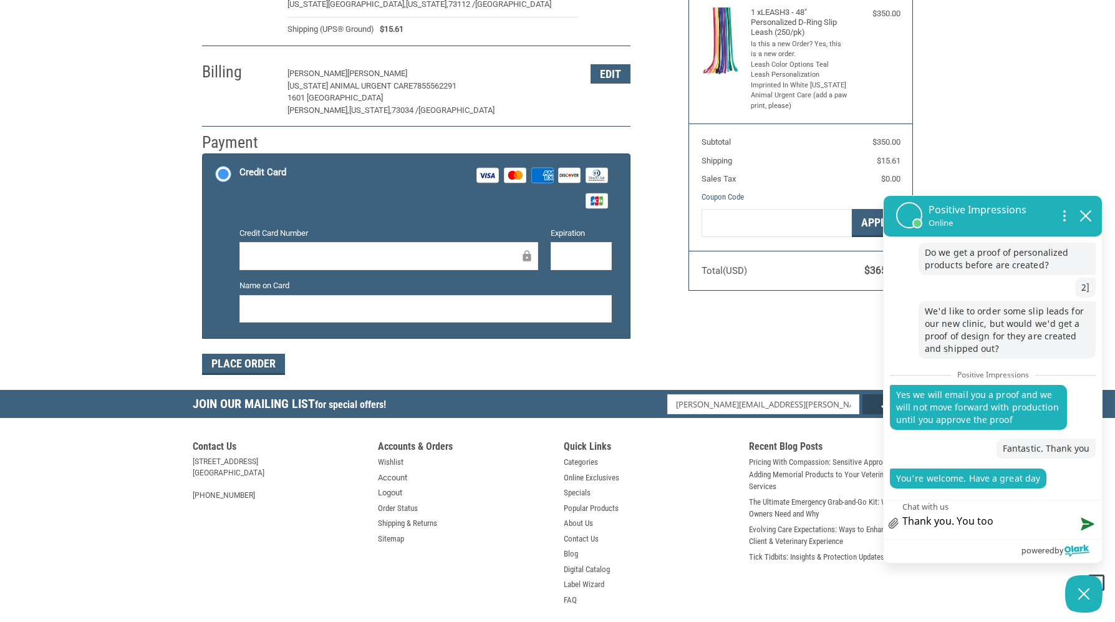
type textarea "Thank you. You too."
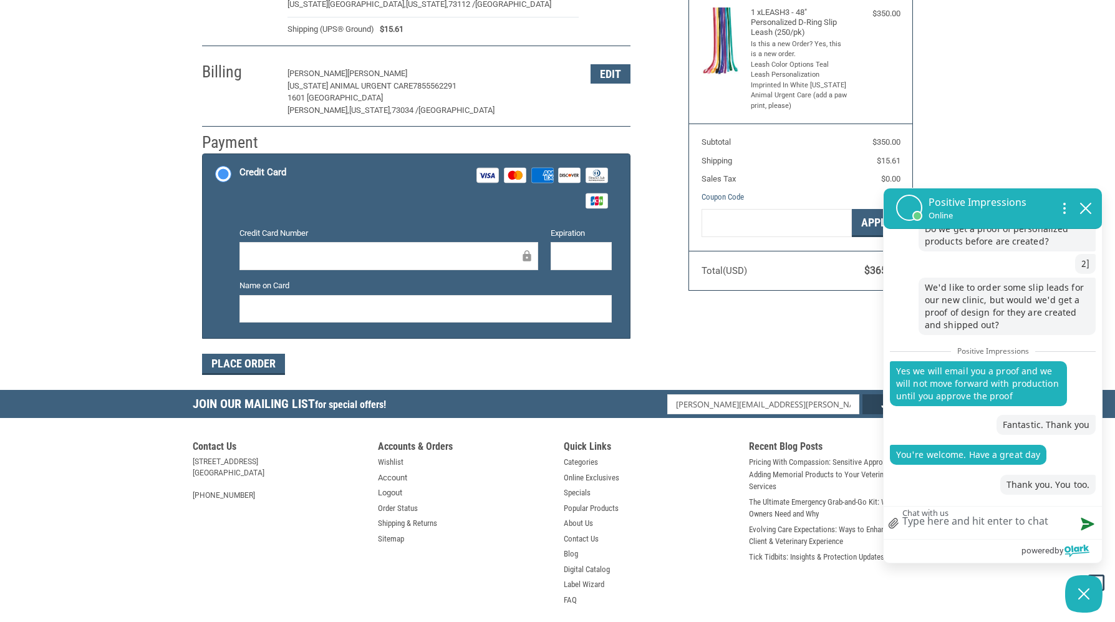
scroll to position [28, 0]
click at [357, 248] on div at bounding box center [389, 256] width 299 height 28
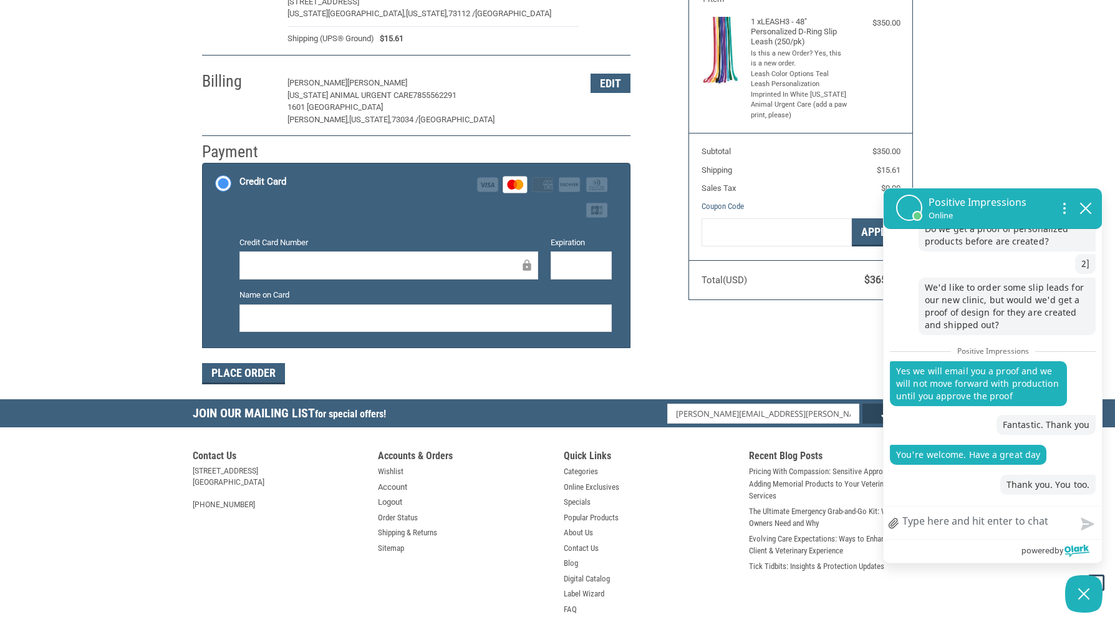
scroll to position [158, 0]
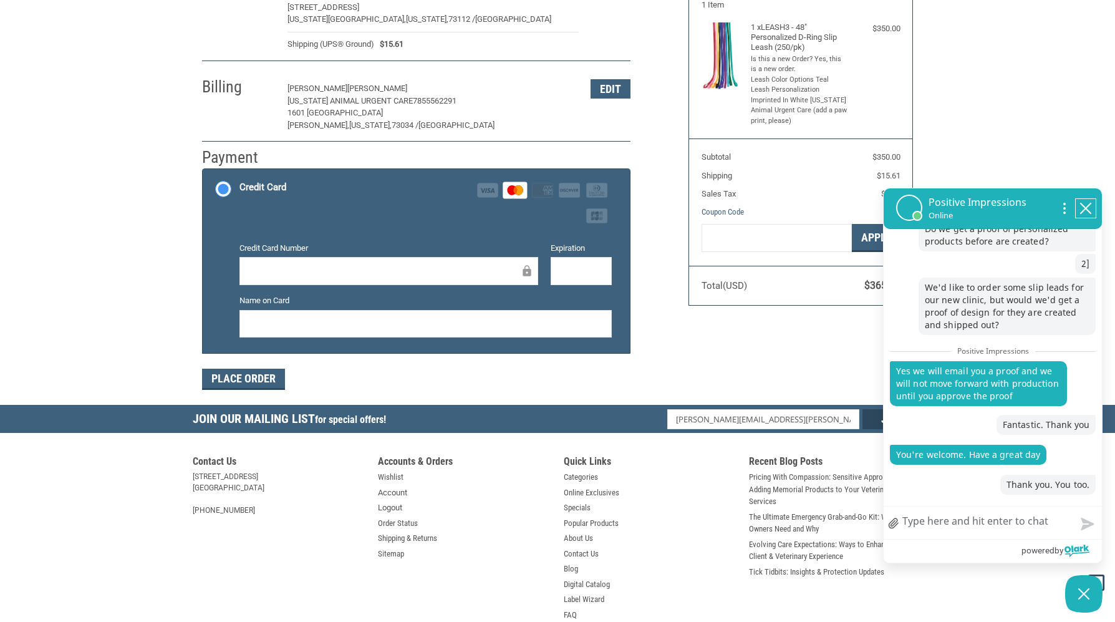
click at [1084, 213] on icon "close chatbox" at bounding box center [1086, 208] width 12 height 12
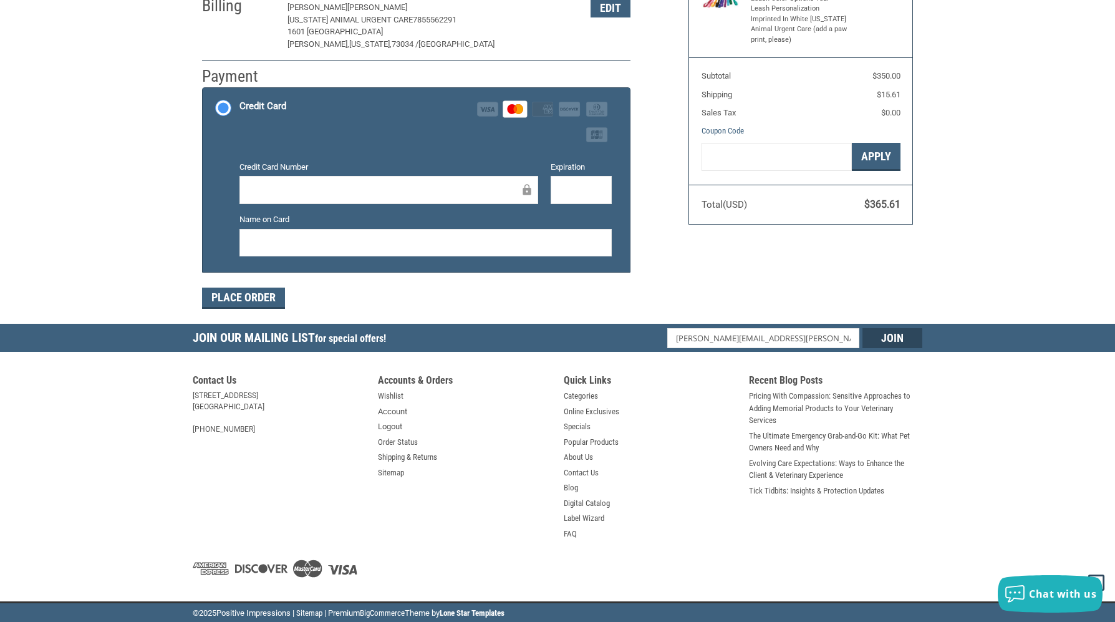
scroll to position [240, 0]
click at [272, 298] on button "Place Order" at bounding box center [243, 298] width 83 height 21
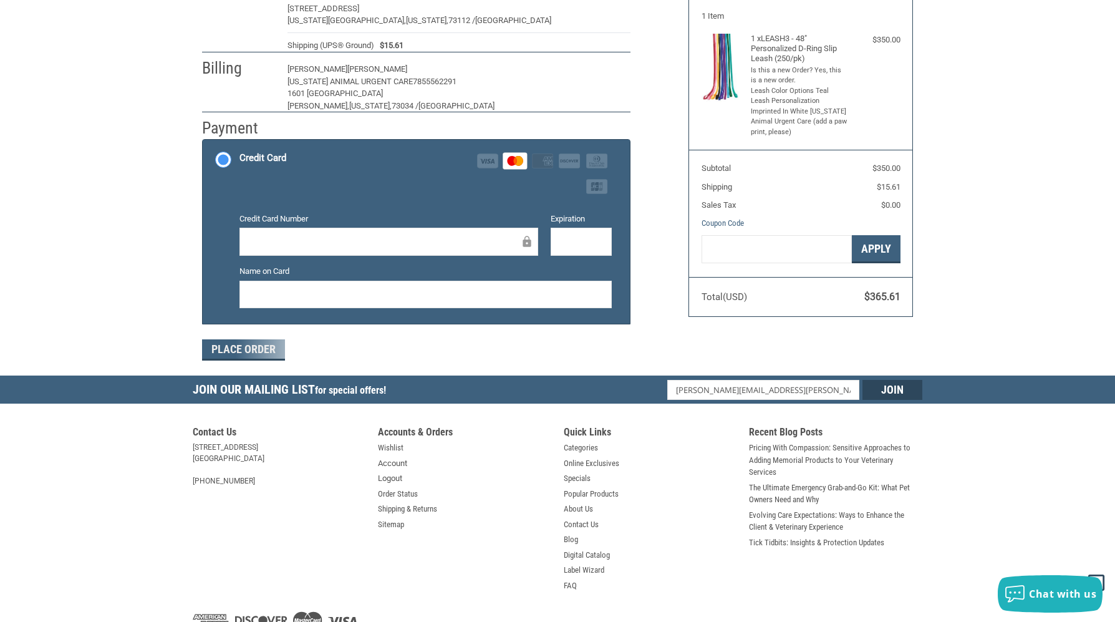
scroll to position [59, 0]
